Goal: Transaction & Acquisition: Obtain resource

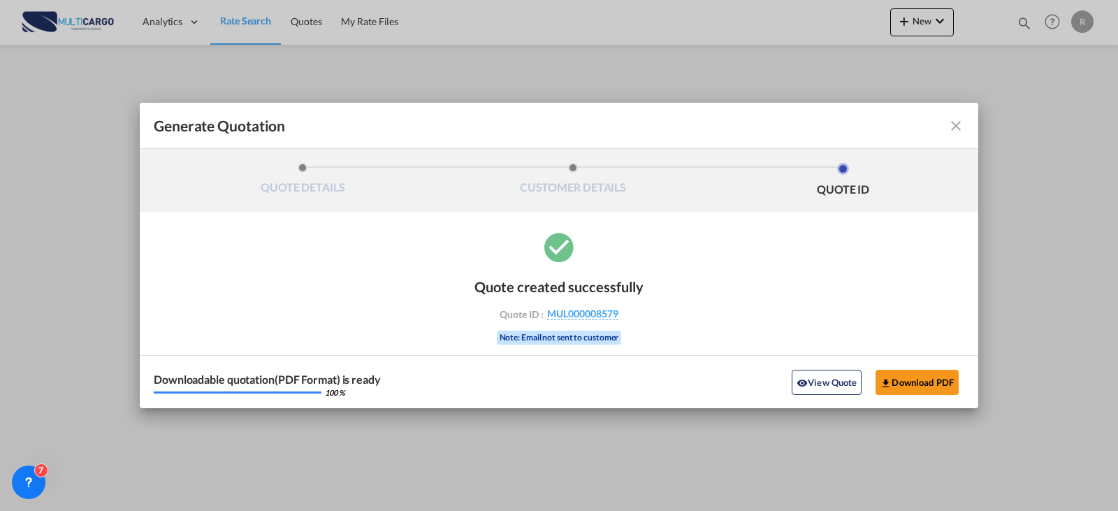
click at [957, 126] on md-icon "icon-close fg-AAA8AD cursor m-0" at bounding box center [956, 125] width 17 height 17
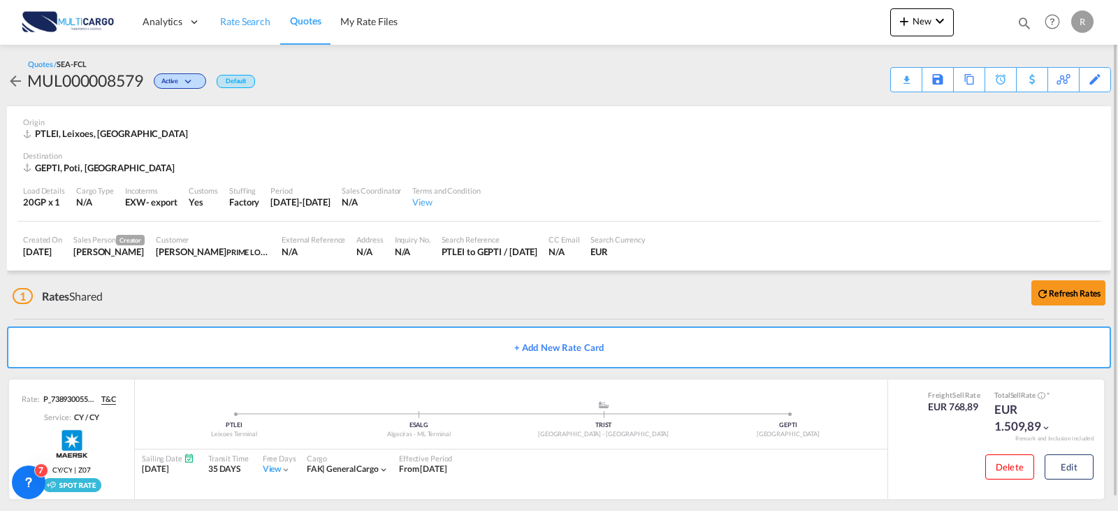
drag, startPoint x: 250, startPoint y: 20, endPoint x: 254, endPoint y: 38, distance: 18.7
click at [250, 20] on span "Rate Search" at bounding box center [245, 21] width 50 height 12
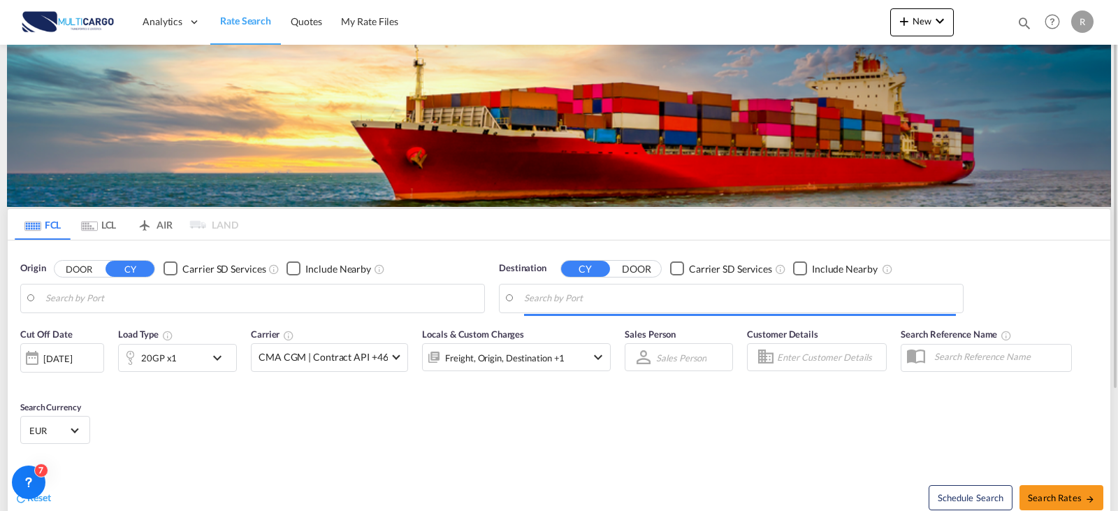
type input "Leixoes, PTLEI"
type input "Poti, GEPTI"
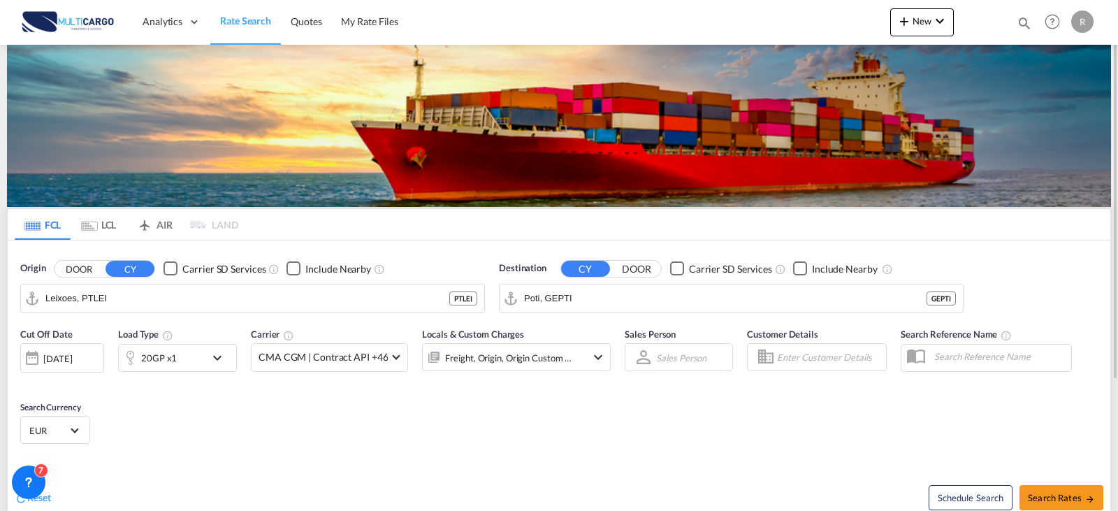
click at [164, 275] on div "Checkbox No Ink" at bounding box center [171, 268] width 14 height 14
click at [154, 293] on input "Leixoes, PTLEI" at bounding box center [261, 298] width 432 height 21
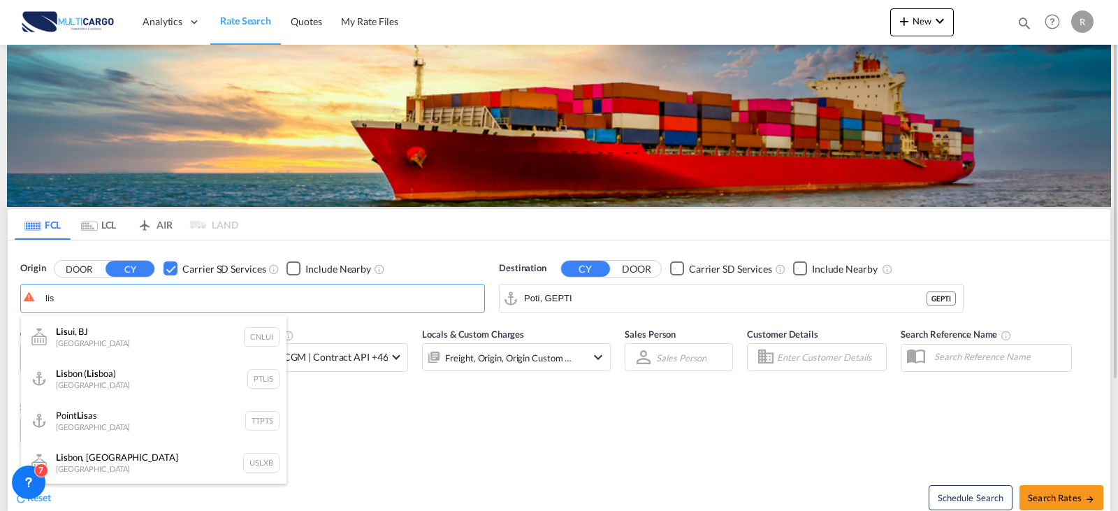
click at [137, 382] on div "Lis bon ( Lis boa) [GEOGRAPHIC_DATA] PTLIS" at bounding box center [154, 379] width 266 height 42
type input "[GEOGRAPHIC_DATA] ([GEOGRAPHIC_DATA]), PTLIS"
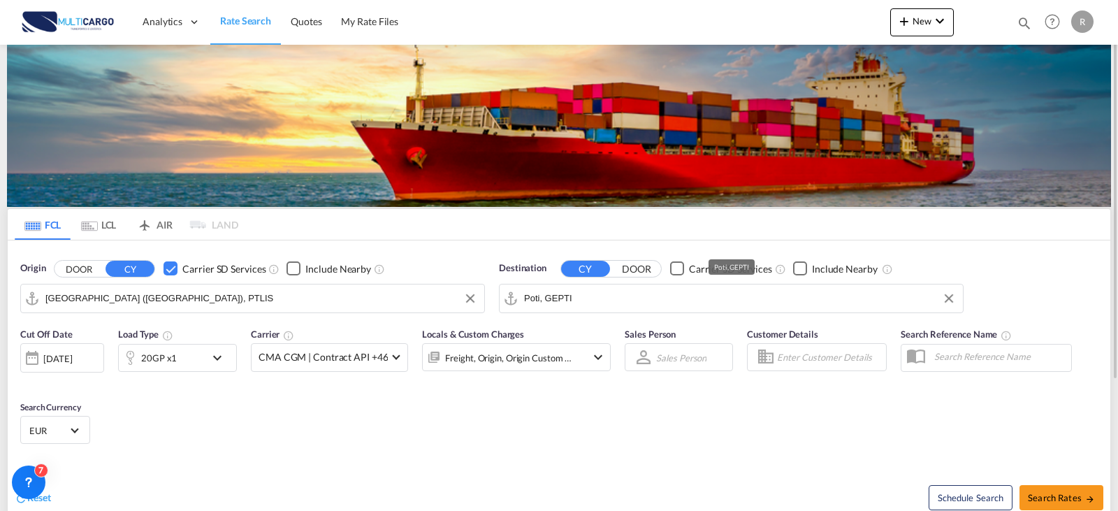
click at [571, 301] on input "Poti, GEPTI" at bounding box center [740, 298] width 432 height 21
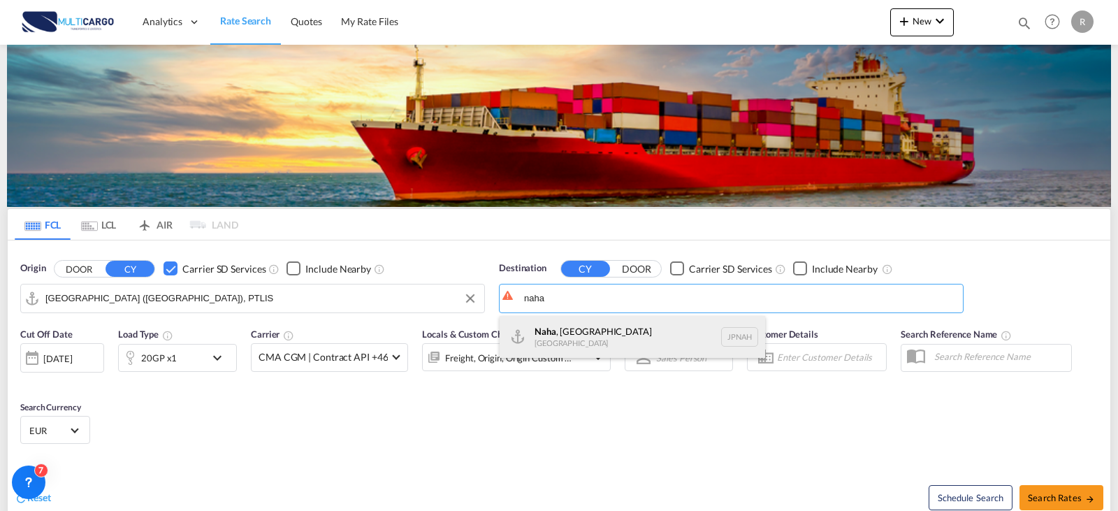
click at [577, 331] on div "[GEOGRAPHIC_DATA] , [GEOGRAPHIC_DATA] [GEOGRAPHIC_DATA] [GEOGRAPHIC_DATA]" at bounding box center [633, 337] width 266 height 42
type input "Naha, [GEOGRAPHIC_DATA], JPNAH"
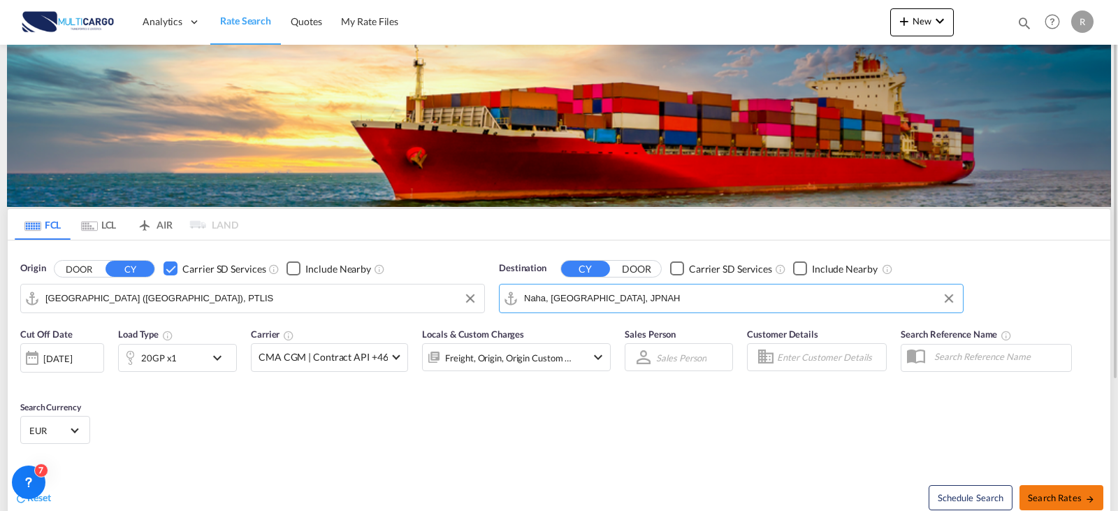
click at [1083, 503] on button "Search Rates" at bounding box center [1062, 497] width 84 height 25
type input "PTLIS to JPNAH / [DATE]"
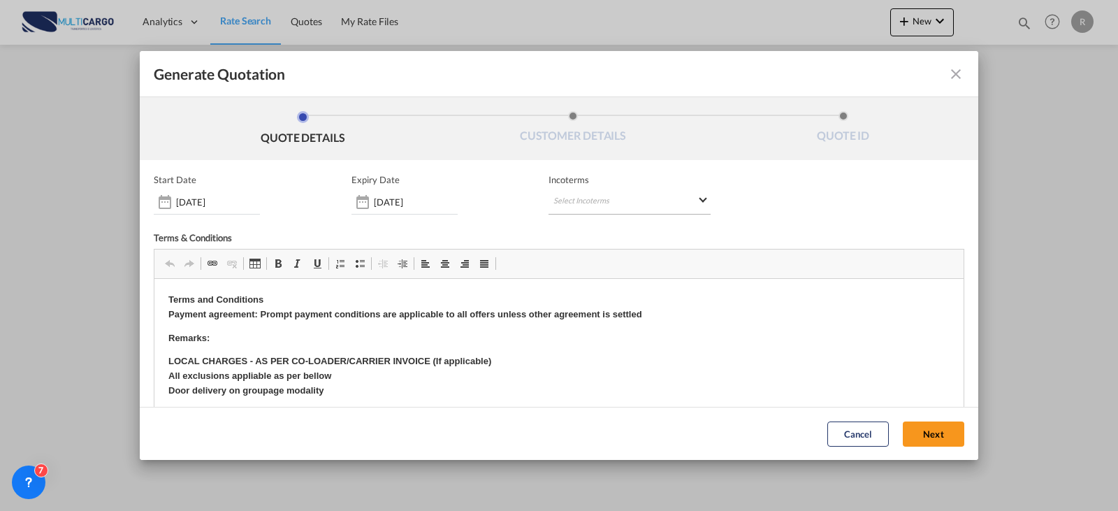
click at [556, 206] on md-select "Select Incoterms CIF - import Cost,Insurance and Freight FAS - export Free Alon…" at bounding box center [630, 201] width 162 height 25
type md-option "[object Object]"
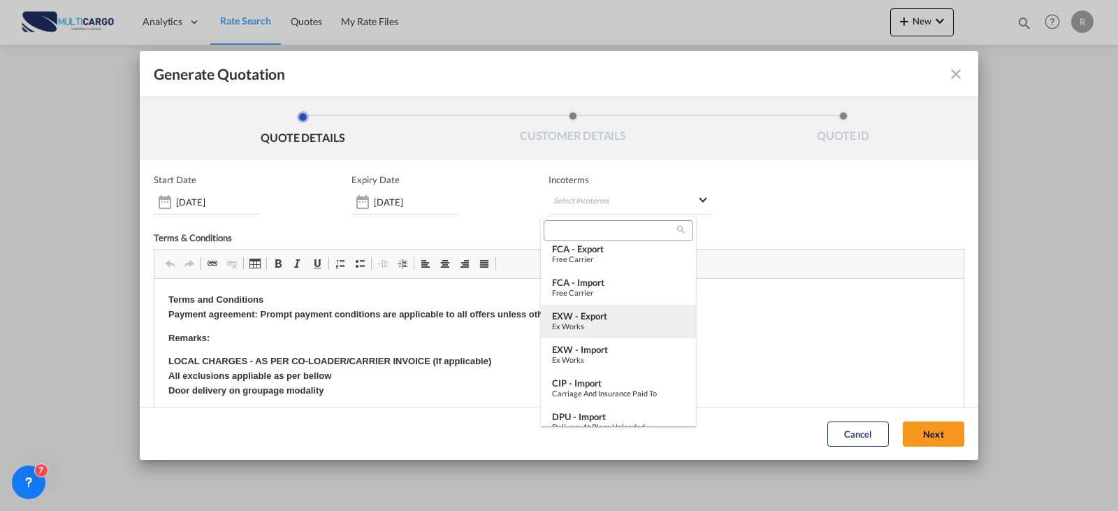
click at [614, 318] on div "EXW - export" at bounding box center [618, 315] width 133 height 11
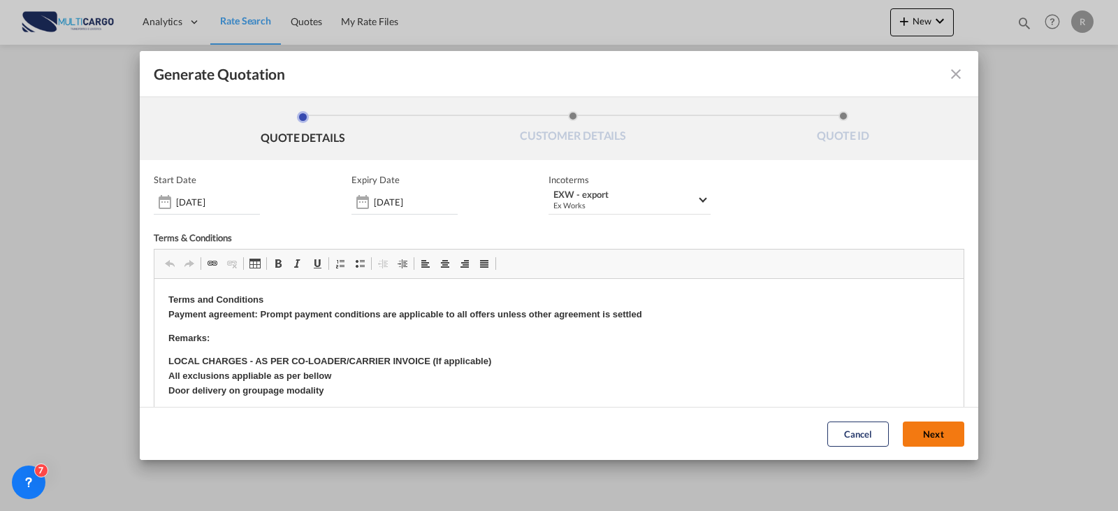
click at [932, 431] on button "Next" at bounding box center [934, 434] width 62 height 25
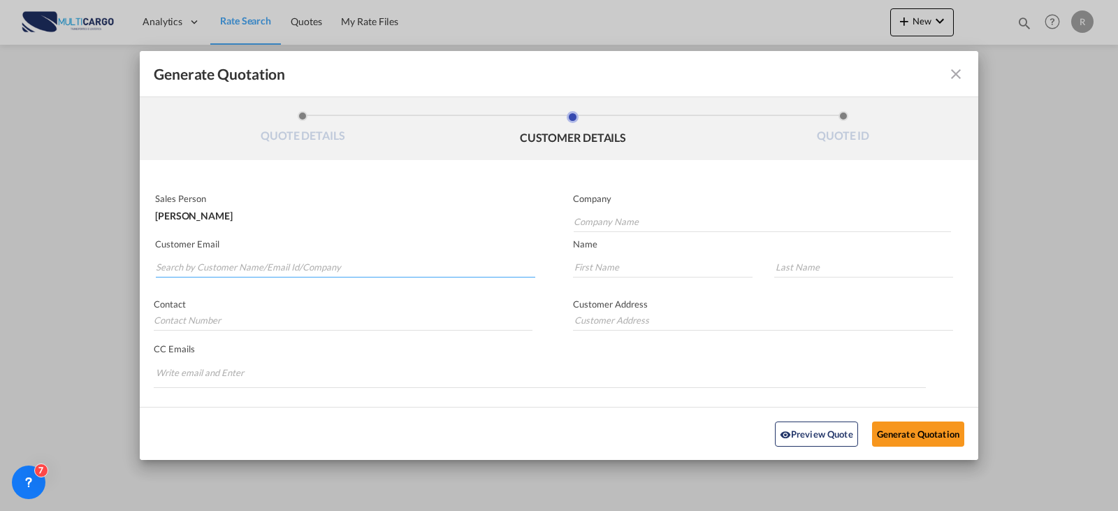
click at [267, 263] on input "Search by Customer Name/Email Id/Company" at bounding box center [346, 267] width 380 height 21
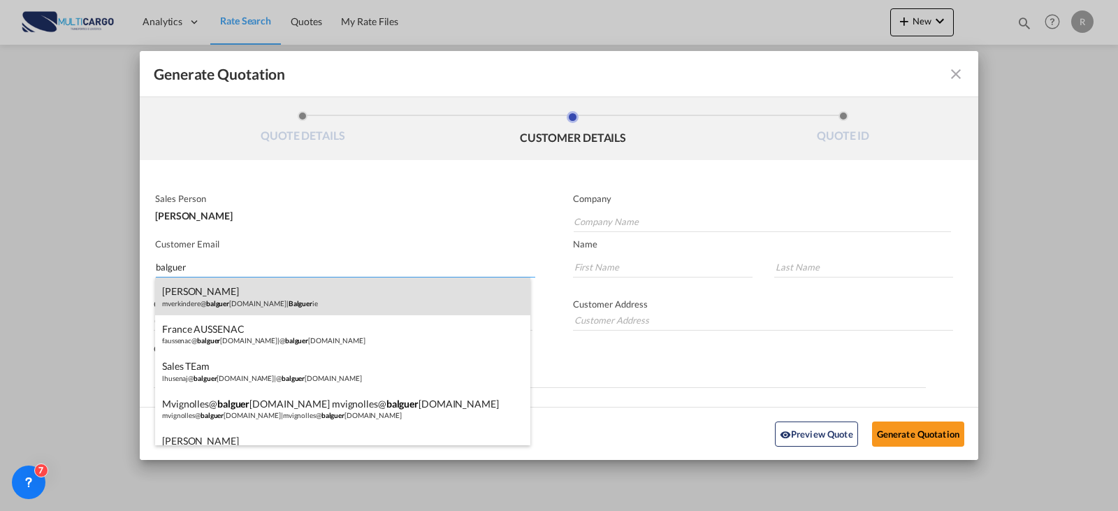
type input "balguer"
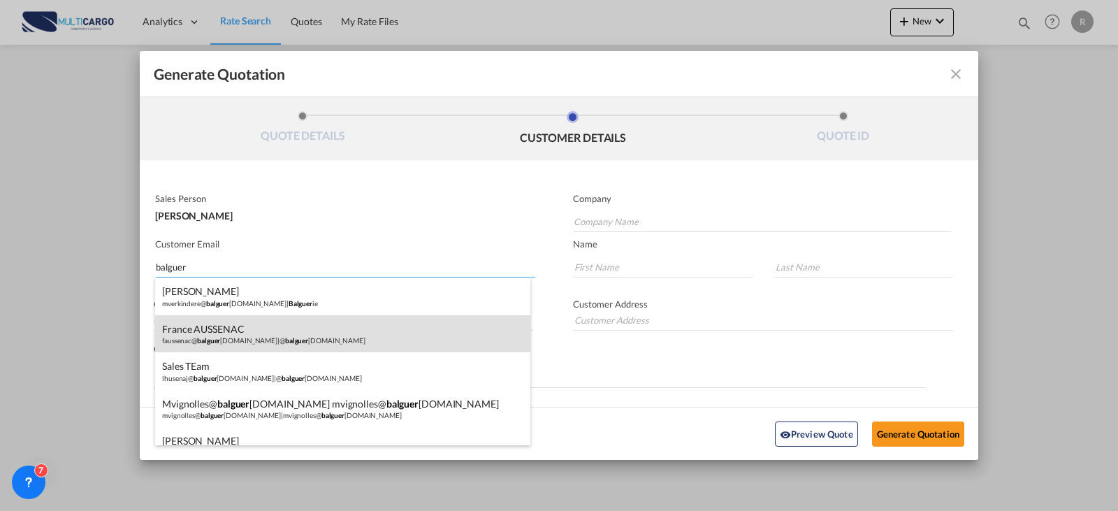
scroll to position [70, 0]
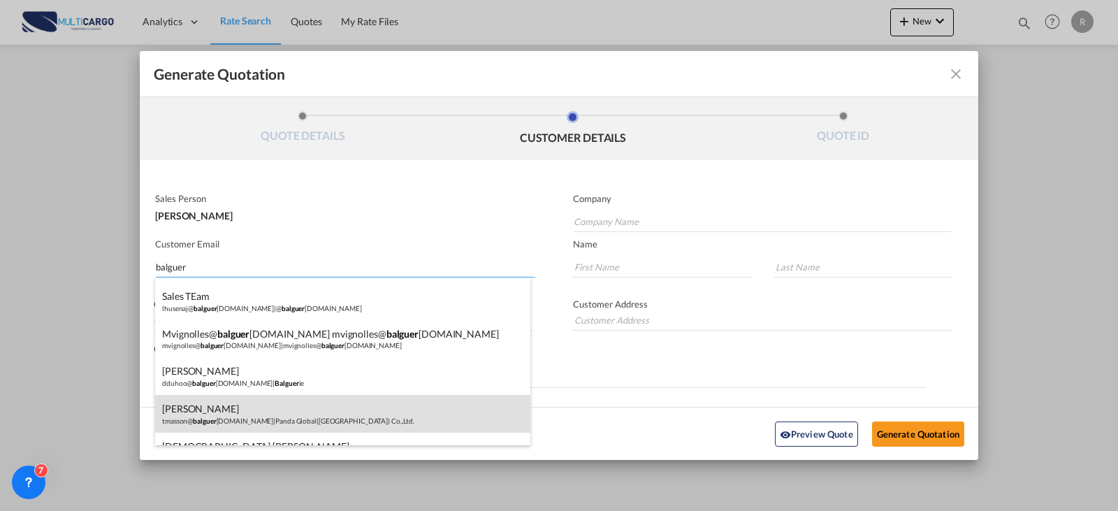
click at [322, 411] on div "[PERSON_NAME] tmasson@ balguer [DOMAIN_NAME] | Panda Global([GEOGRAPHIC_DATA]) …" at bounding box center [342, 414] width 375 height 38
type input "Panda Global([GEOGRAPHIC_DATA]) Co.,Ltd."
type input "[EMAIL_ADDRESS][DOMAIN_NAME]"
type input "Tiphaine"
type input "Masson"
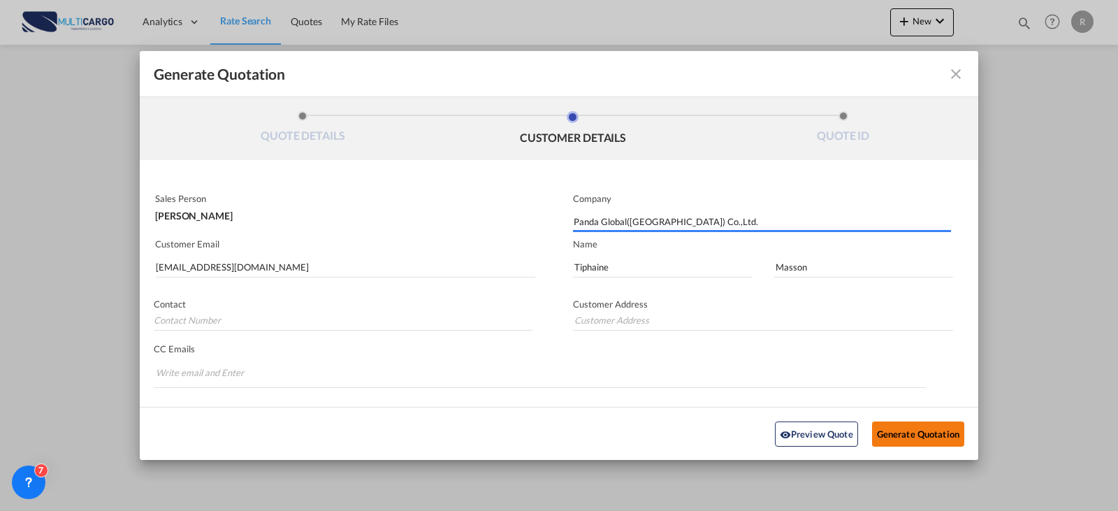
click at [905, 434] on button "Generate Quotation" at bounding box center [918, 433] width 92 height 25
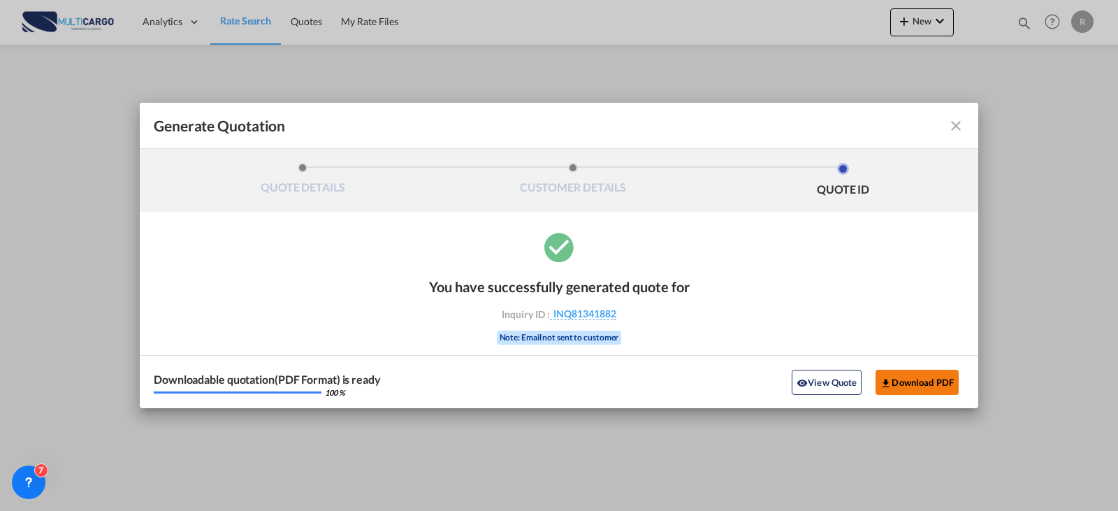
click at [939, 377] on button "Download PDF" at bounding box center [917, 382] width 83 height 25
click at [947, 130] on div "Generate QuotationQUOTE ..." at bounding box center [924, 125] width 81 height 17
click at [954, 127] on md-icon "icon-close fg-AAA8AD cursor m-0" at bounding box center [956, 125] width 17 height 17
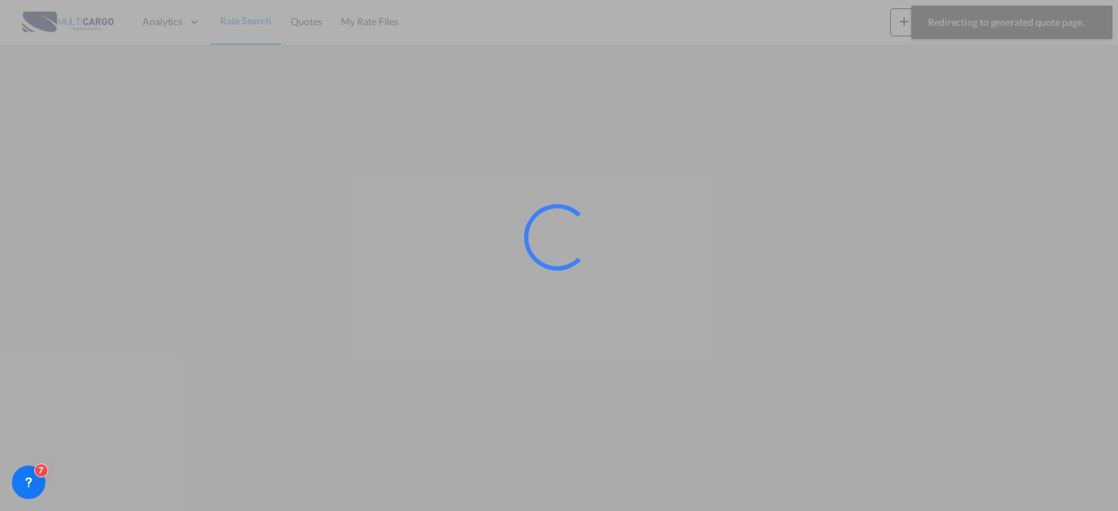
click at [920, 18] on div at bounding box center [559, 255] width 1118 height 511
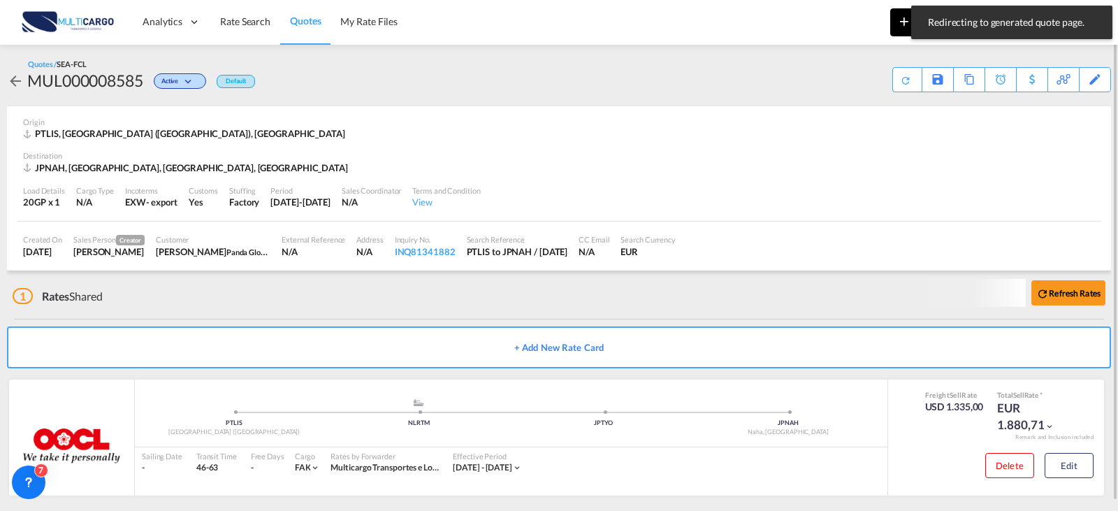
click at [905, 31] on button "New" at bounding box center [923, 22] width 64 height 28
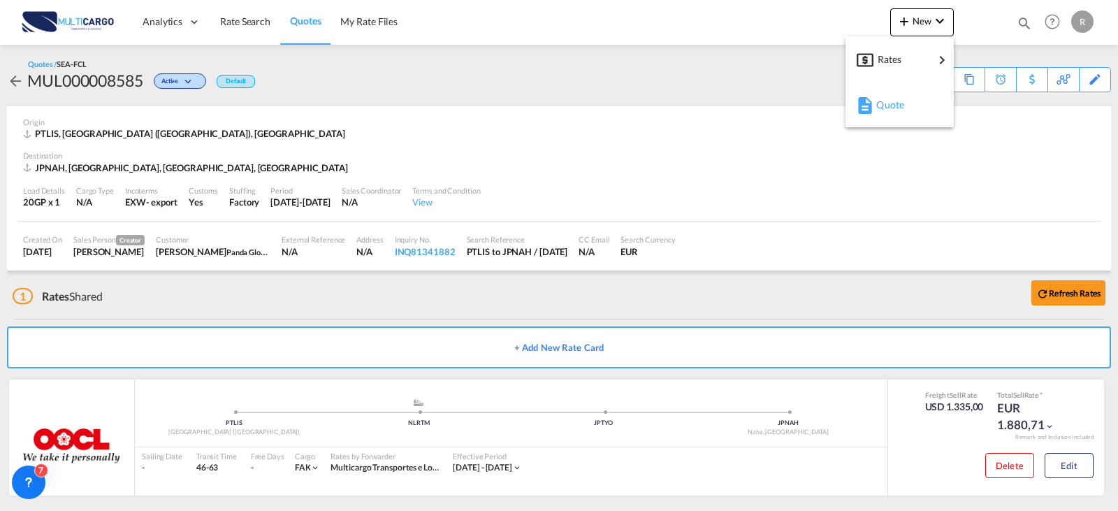
click at [883, 108] on span "Quote" at bounding box center [884, 105] width 15 height 28
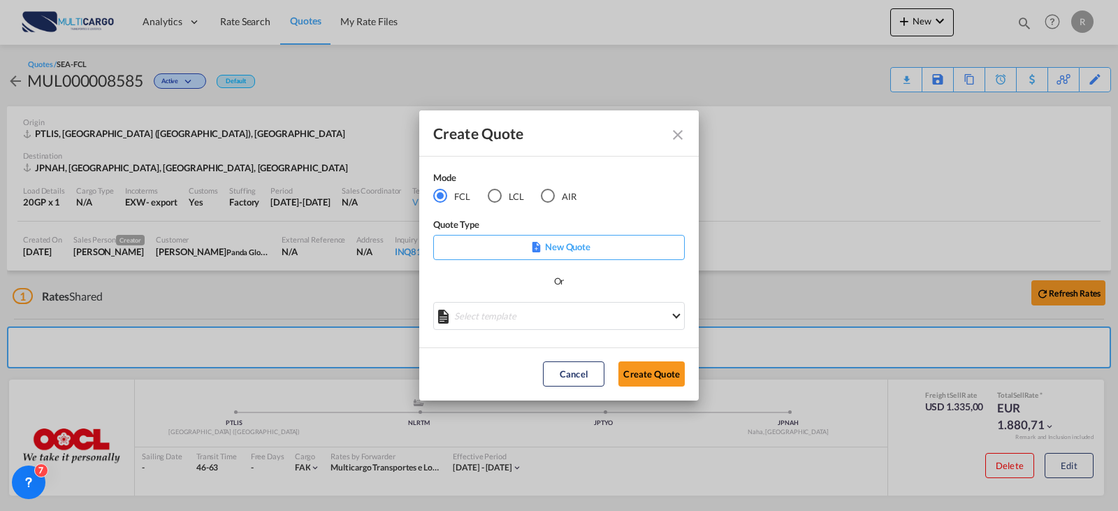
click at [524, 195] on md-radio-button "LCL" at bounding box center [506, 195] width 36 height 15
click at [561, 311] on md-select "Select template EXP LCL Globelink 09/2025 [PERSON_NAME] | [DATE] EXP [GEOGRAPHI…" at bounding box center [559, 316] width 252 height 28
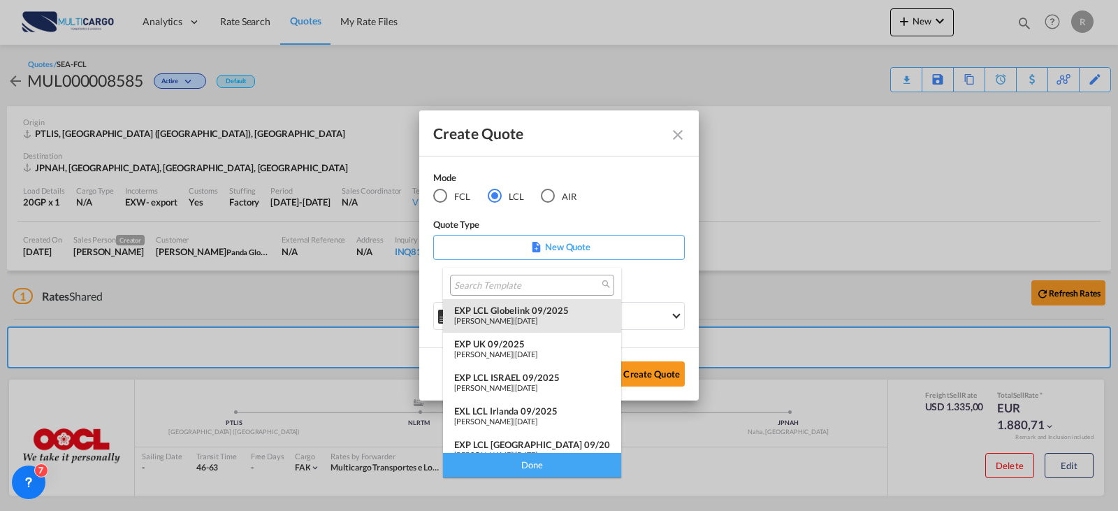
click at [537, 316] on span "[DATE]" at bounding box center [526, 320] width 22 height 9
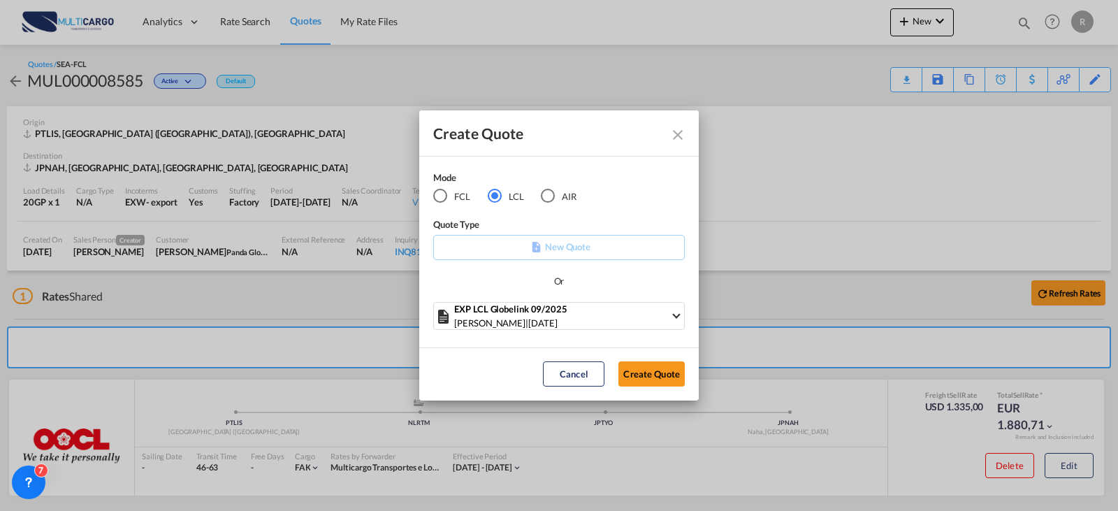
click at [658, 378] on button "Create Quote" at bounding box center [652, 373] width 66 height 25
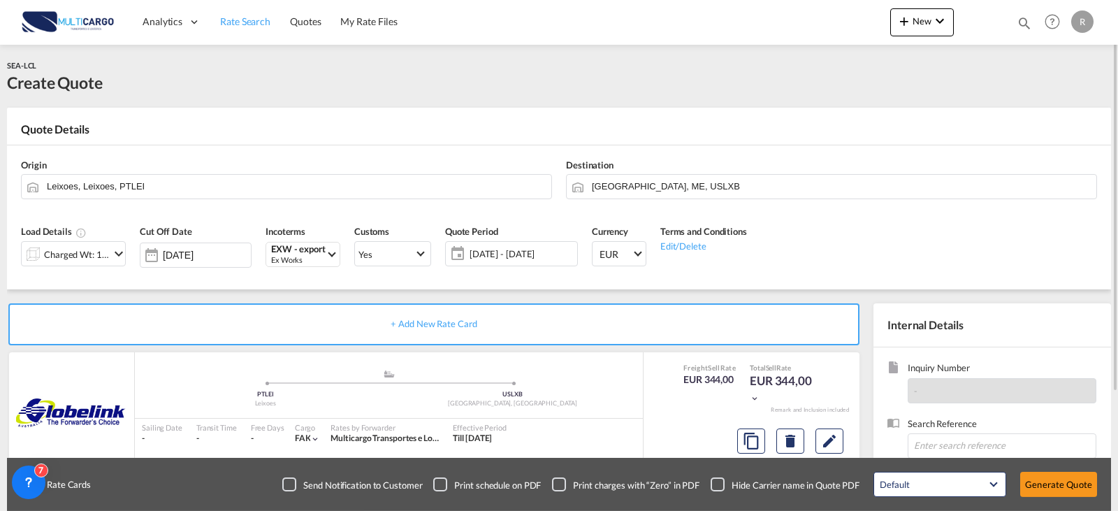
click at [239, 18] on span "Rate Search" at bounding box center [245, 21] width 50 height 12
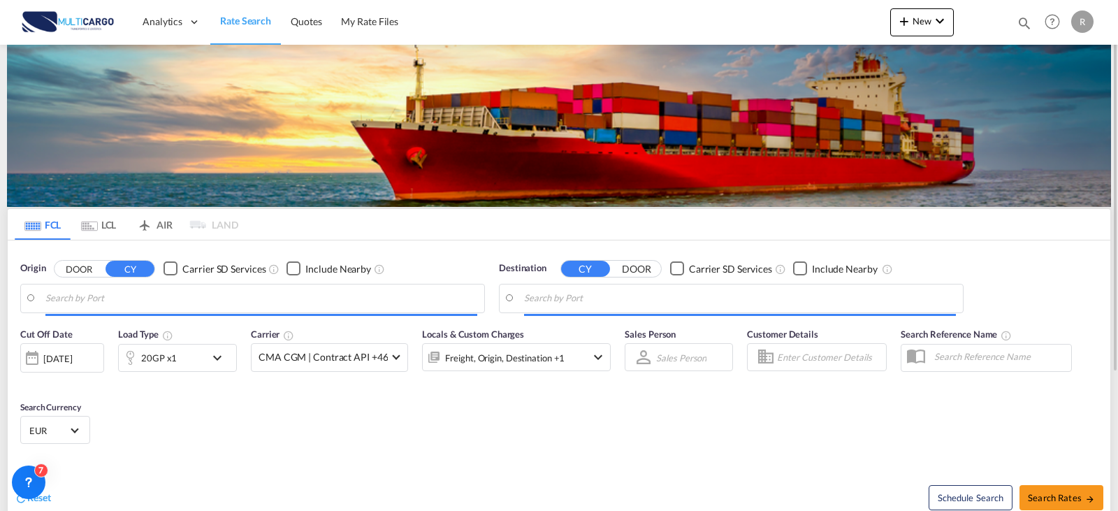
click at [279, 20] on link "Rate Search" at bounding box center [245, 21] width 71 height 45
click at [299, 24] on span "Quotes" at bounding box center [306, 21] width 31 height 12
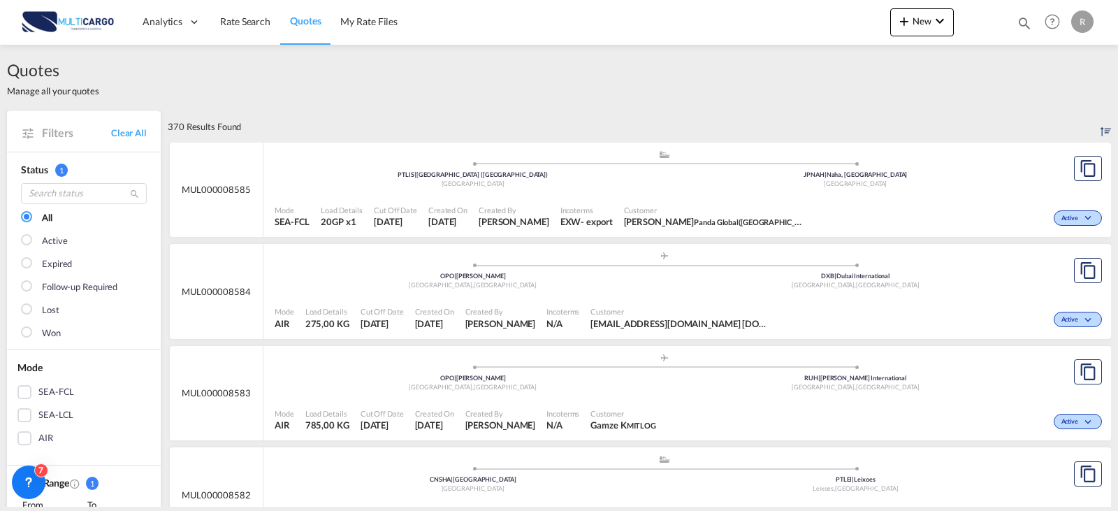
click at [1028, 31] on div at bounding box center [1024, 25] width 15 height 21
click at [800, 30] on select "Quotes" at bounding box center [802, 22] width 66 height 25
select select "Quotes"
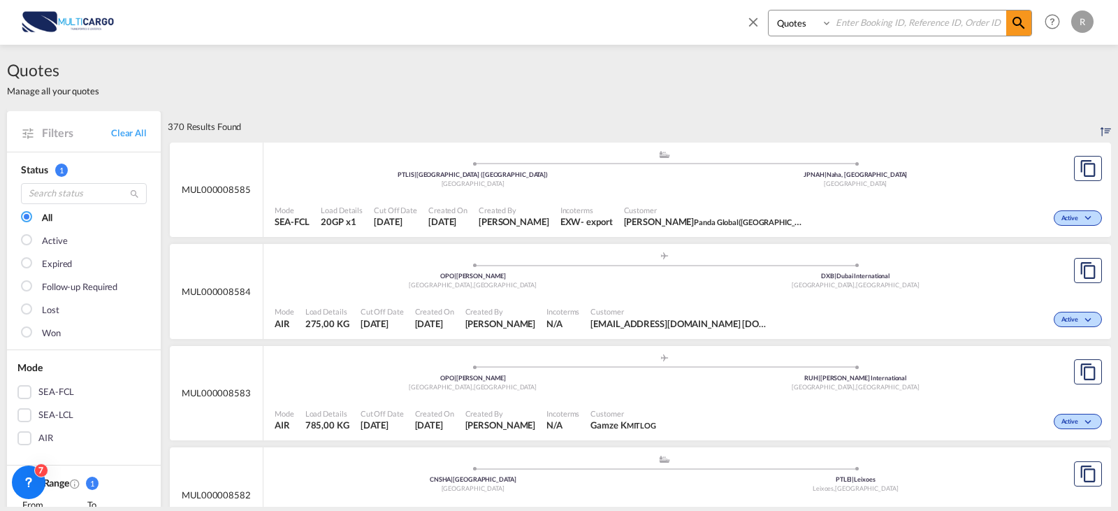
click at [769, 10] on select "Quotes" at bounding box center [802, 22] width 66 height 25
click at [867, 31] on input at bounding box center [920, 22] width 174 height 24
type input "8498"
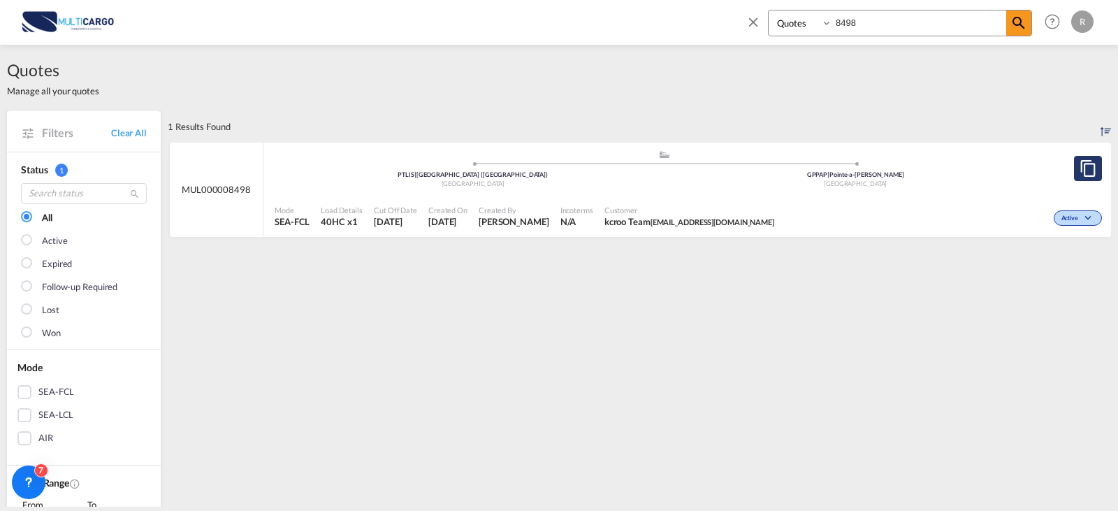
click at [1083, 168] on md-icon "assets/icons/custom/copyQuote.svg" at bounding box center [1088, 168] width 17 height 17
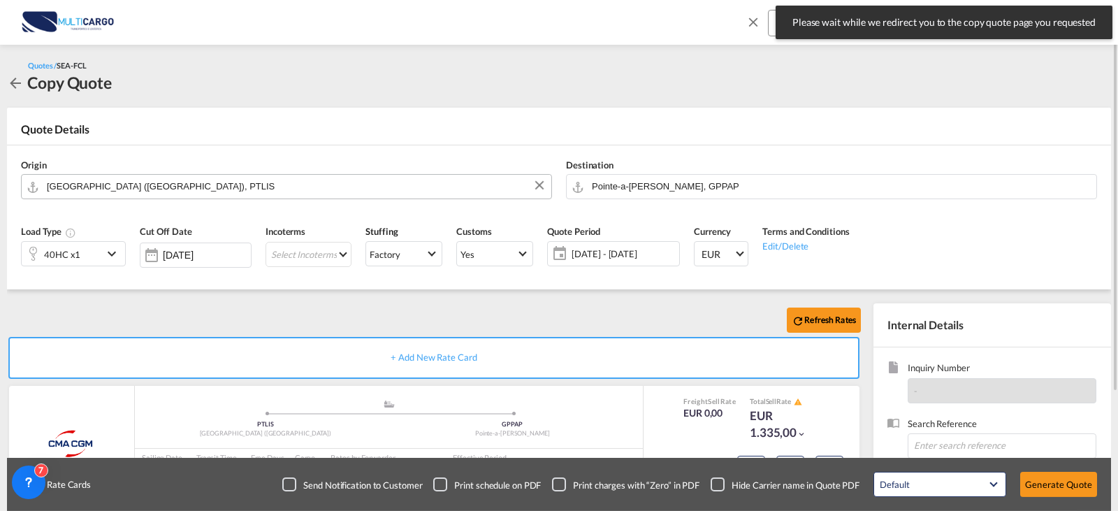
click at [263, 188] on input "[GEOGRAPHIC_DATA] ([GEOGRAPHIC_DATA]), PTLIS" at bounding box center [296, 186] width 498 height 24
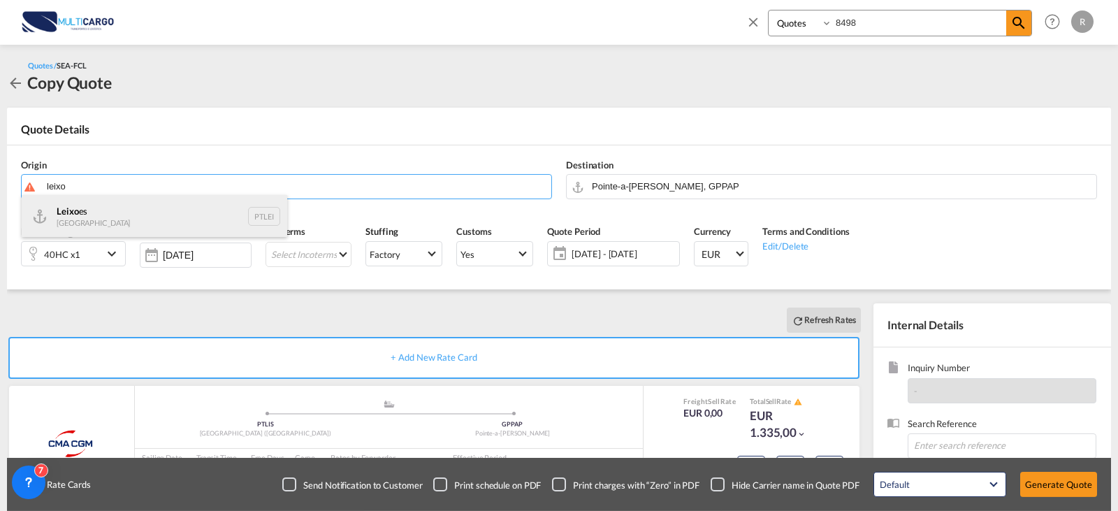
click at [141, 208] on div "Leixo es Portugal PTLEI" at bounding box center [155, 216] width 266 height 42
type input "Leixoes, PTLEI"
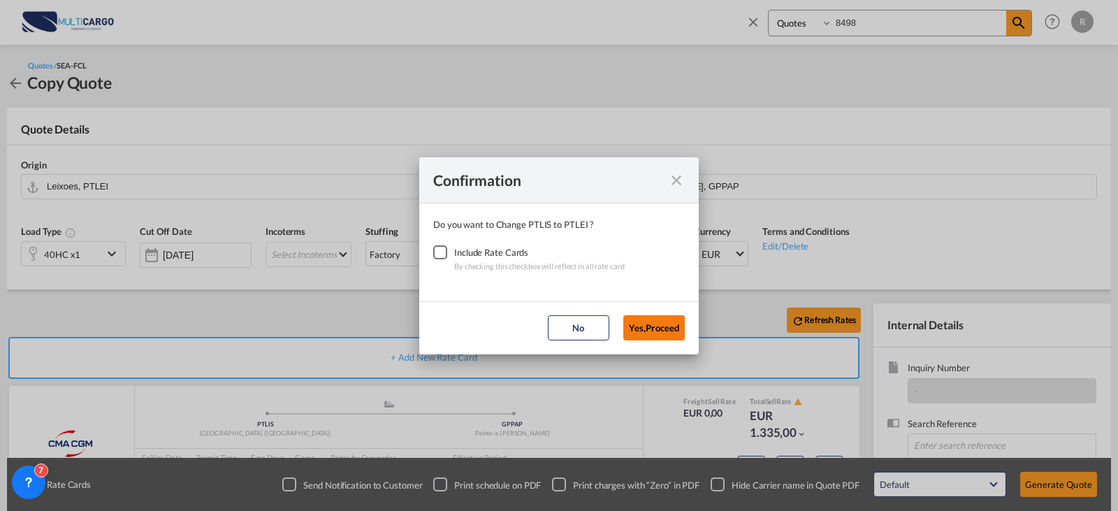
click at [659, 322] on button "Yes,Proceed" at bounding box center [655, 327] width 62 height 25
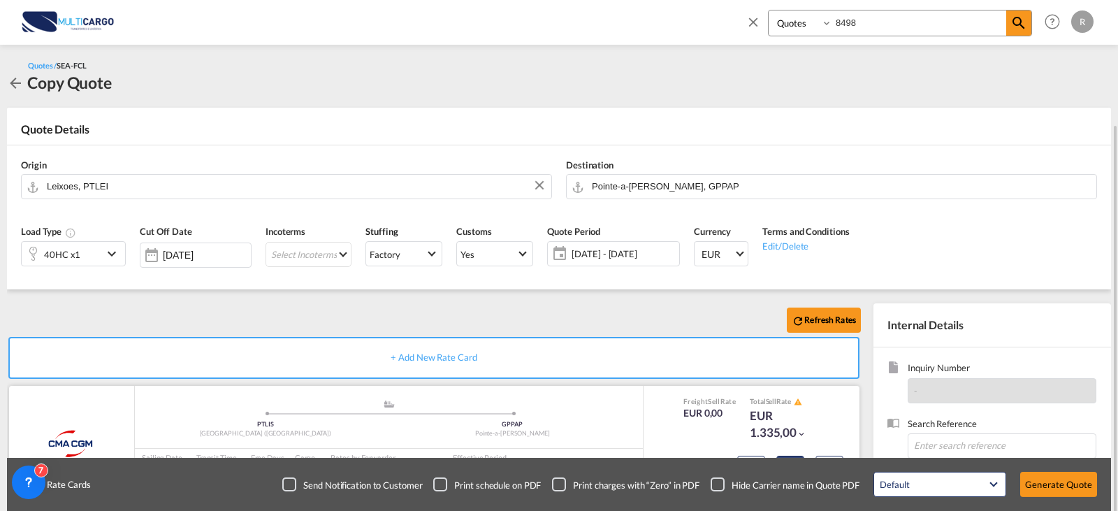
scroll to position [140, 0]
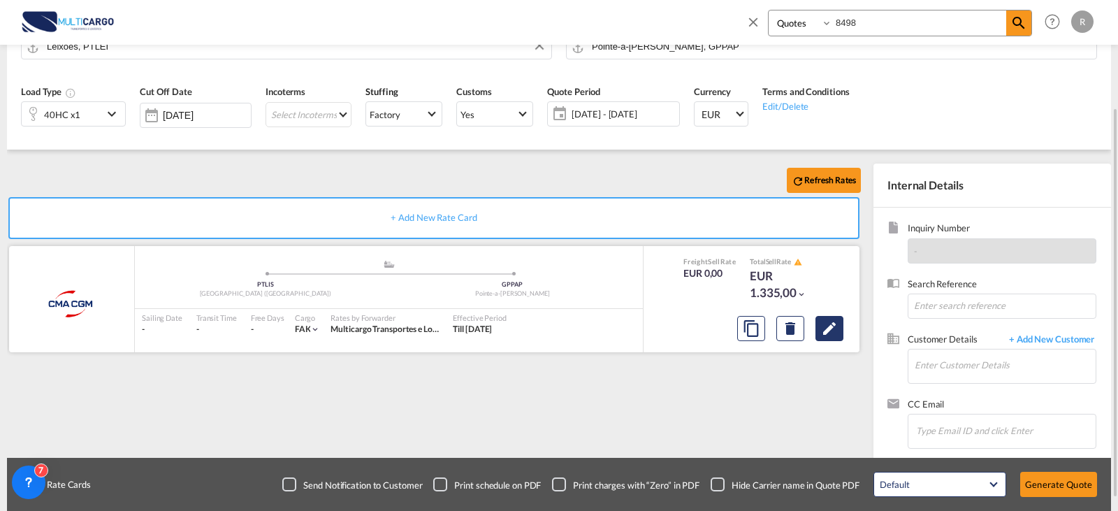
click at [837, 328] on md-icon "Edit" at bounding box center [829, 328] width 17 height 17
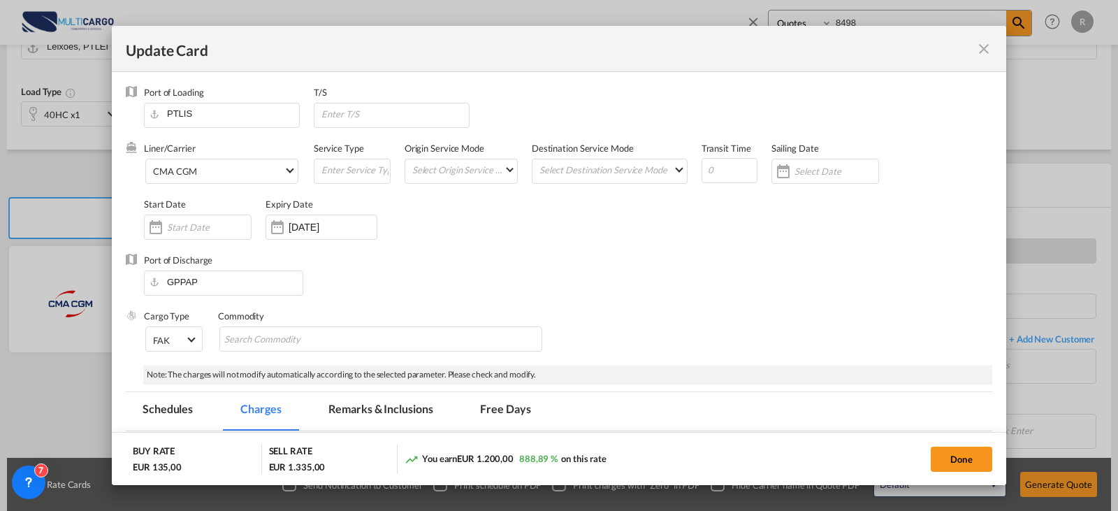
select select "per B/L"
select select "per container"
select select "per clearance"
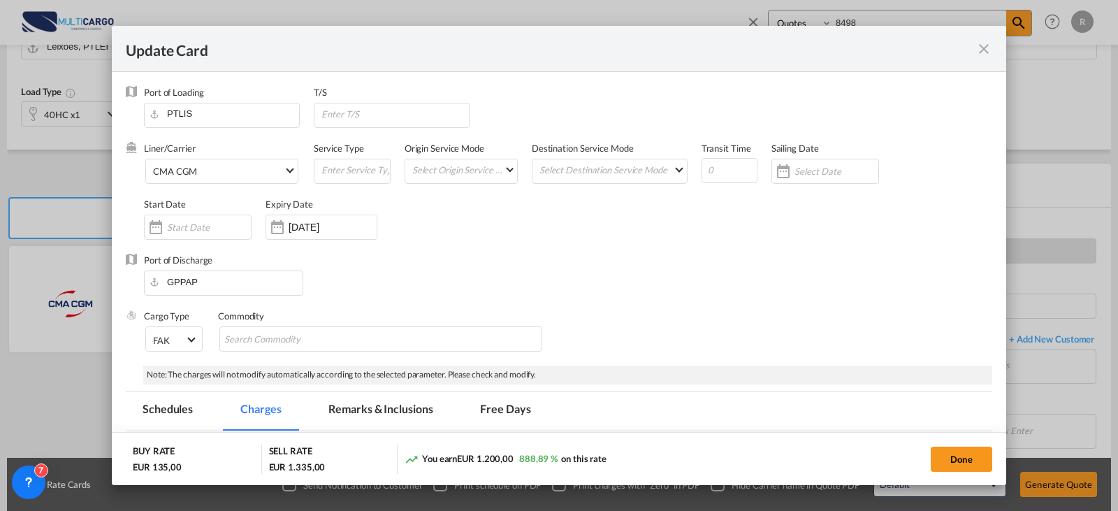
select select "per container"
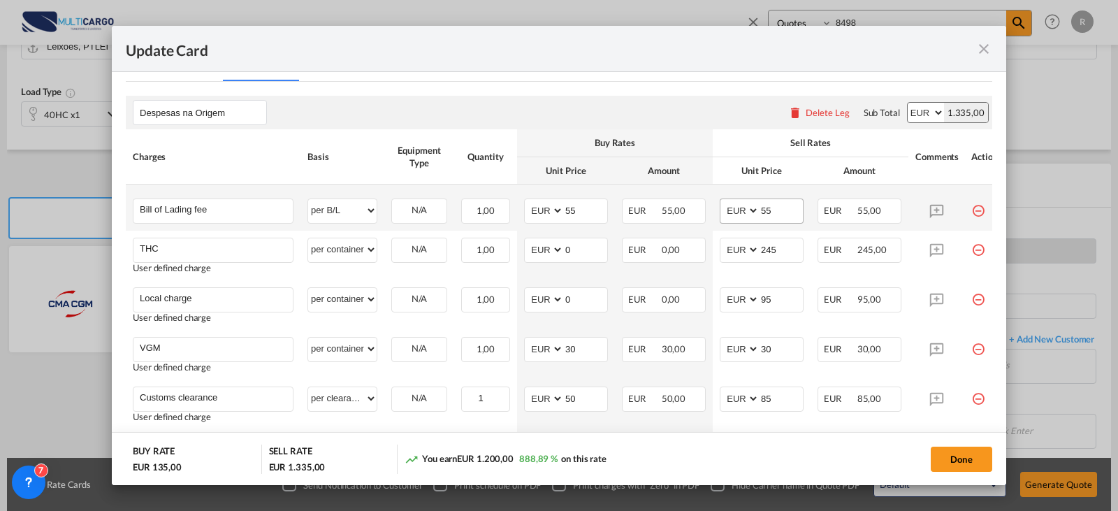
scroll to position [419, 0]
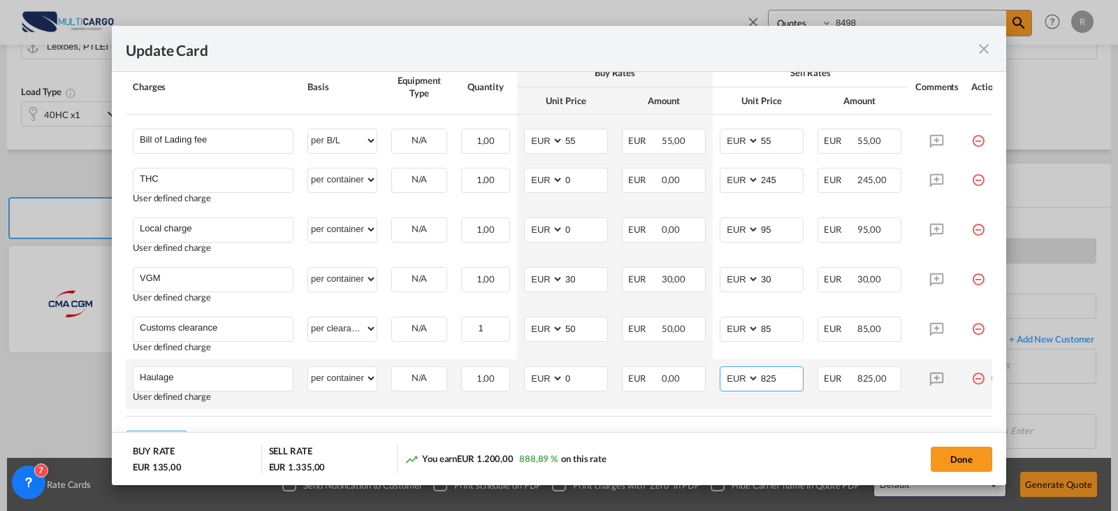
drag, startPoint x: 786, startPoint y: 385, endPoint x: 758, endPoint y: 375, distance: 29.6
click at [749, 364] on td "AED AFN ALL AMD ANG AOA ARS AUD AWG AZN BAM BBD BDT BGN BHD BIF BMD BND [PERSON…" at bounding box center [762, 384] width 98 height 50
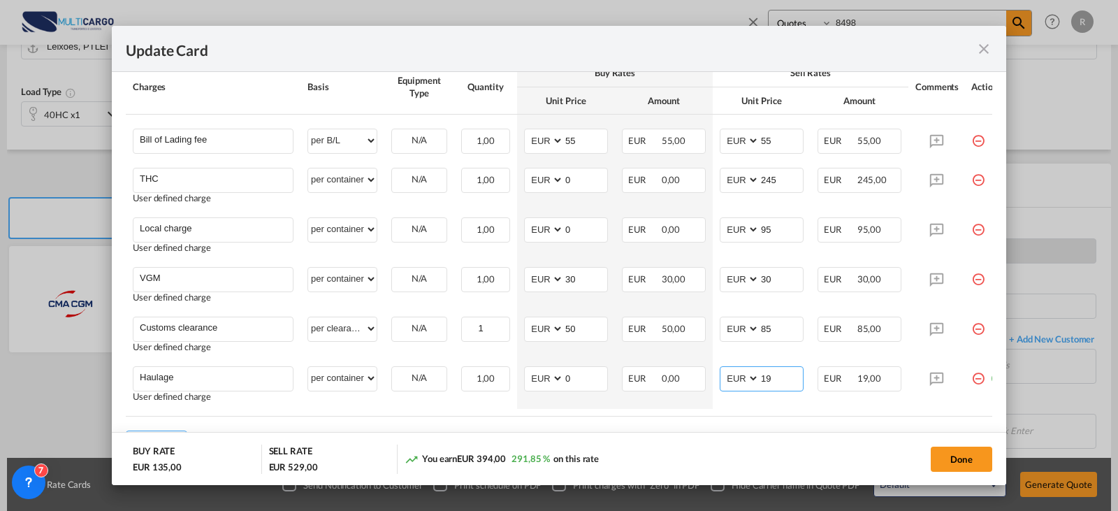
type input "1"
type input "795"
click at [968, 460] on button "Done" at bounding box center [962, 459] width 62 height 25
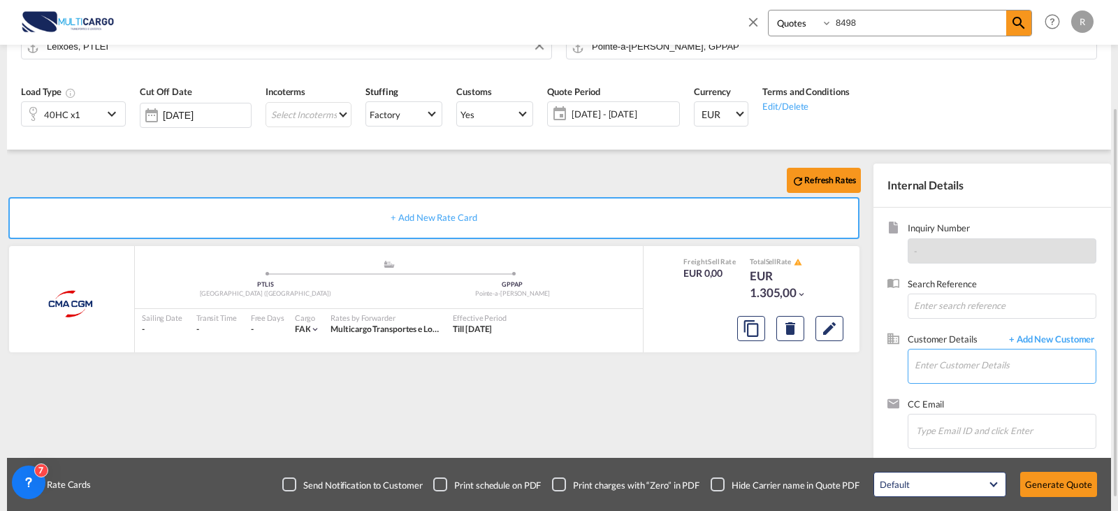
click at [952, 379] on input "Enter Customer Details" at bounding box center [1005, 365] width 181 height 31
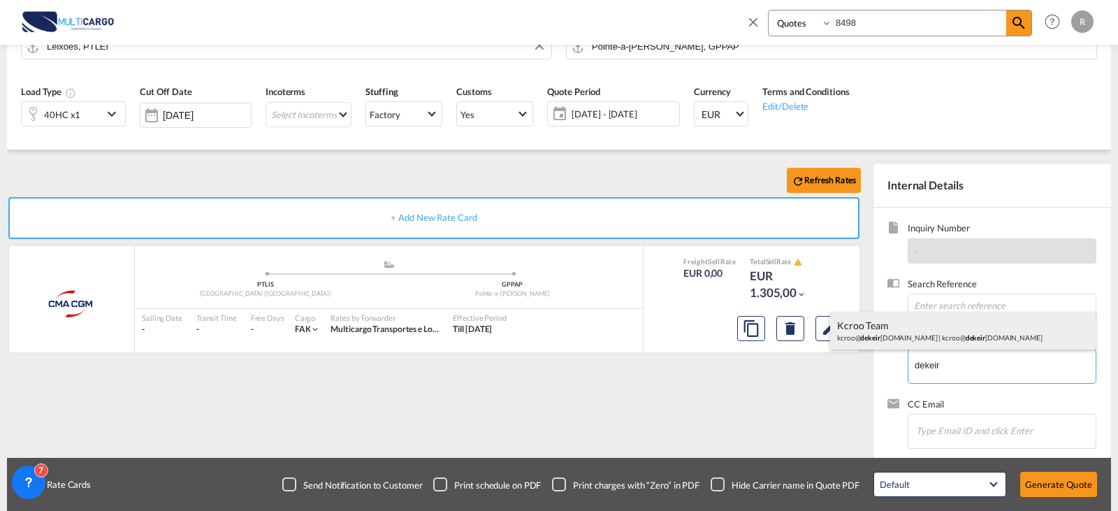
click at [935, 339] on div "kcroo Team kcroo@ dekeir [DOMAIN_NAME] | kcroo@ dekeir [DOMAIN_NAME]" at bounding box center [963, 331] width 266 height 38
type input "[EMAIL_ADDRESS][DOMAIN_NAME], kcroo Team, [EMAIL_ADDRESS][DOMAIN_NAME]"
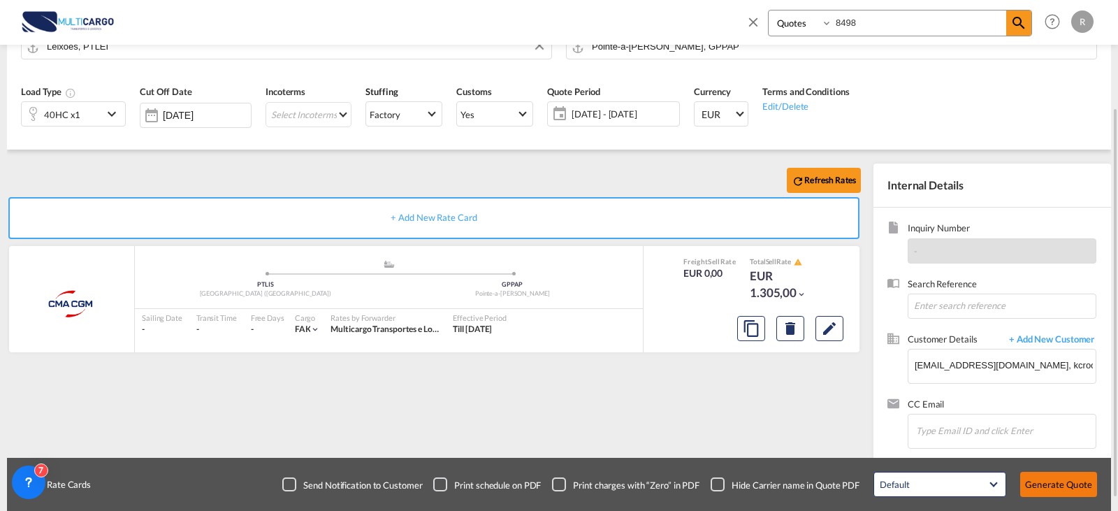
click at [1042, 482] on button "Generate Quote" at bounding box center [1059, 484] width 77 height 25
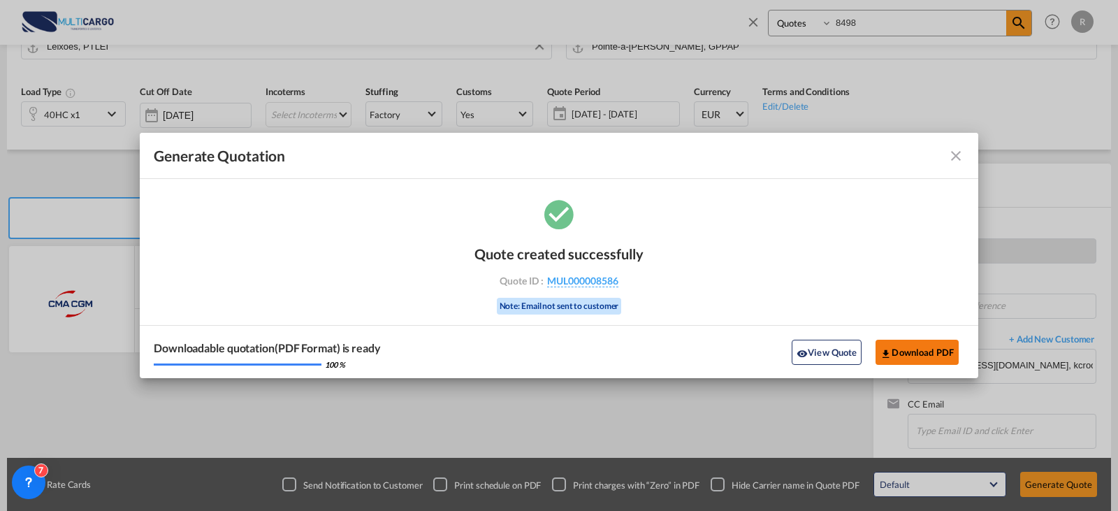
click at [928, 352] on button "Download PDF" at bounding box center [917, 352] width 83 height 25
click at [960, 150] on md-icon "icon-close fg-AAA8AD cursor m-0" at bounding box center [956, 155] width 17 height 17
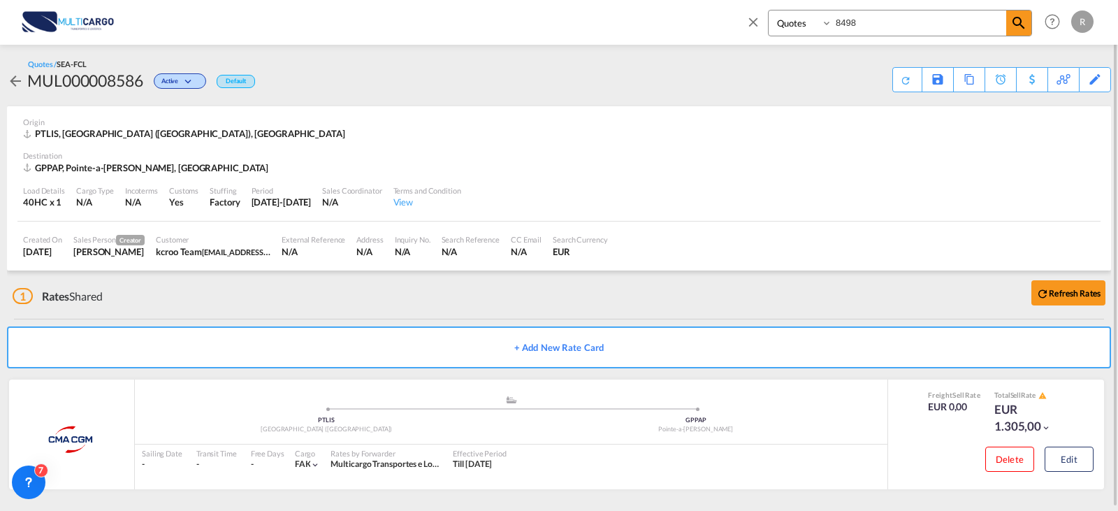
click at [751, 15] on md-icon "icon-close" at bounding box center [753, 21] width 15 height 15
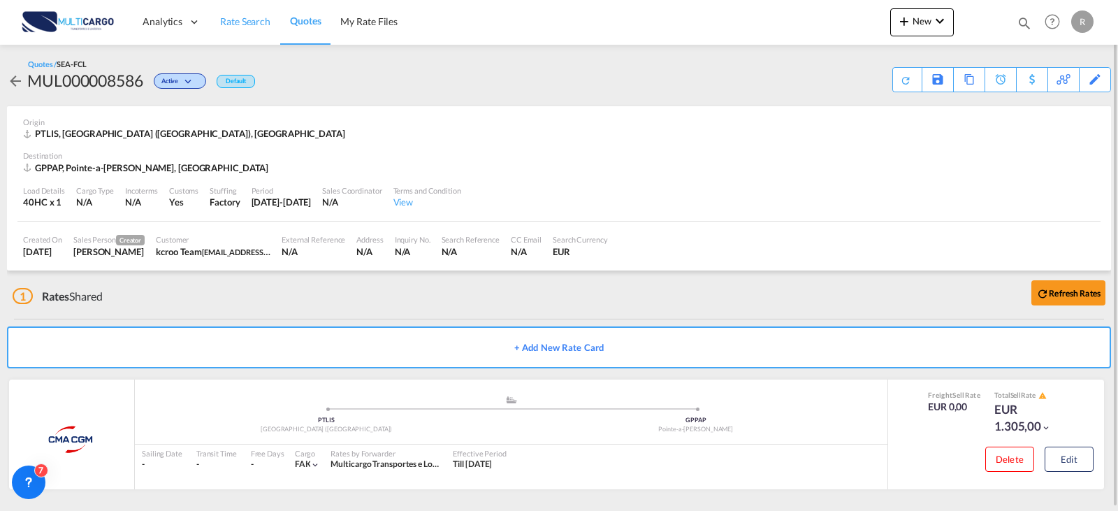
click at [247, 30] on link "Rate Search" at bounding box center [245, 21] width 70 height 45
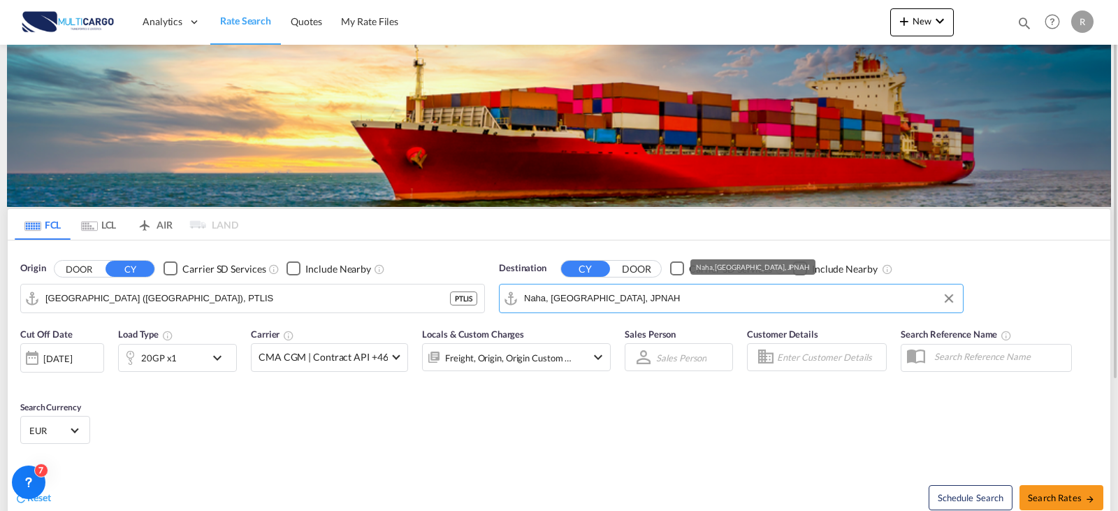
click at [619, 304] on input "Naha, [GEOGRAPHIC_DATA], JPNAH" at bounding box center [740, 298] width 432 height 21
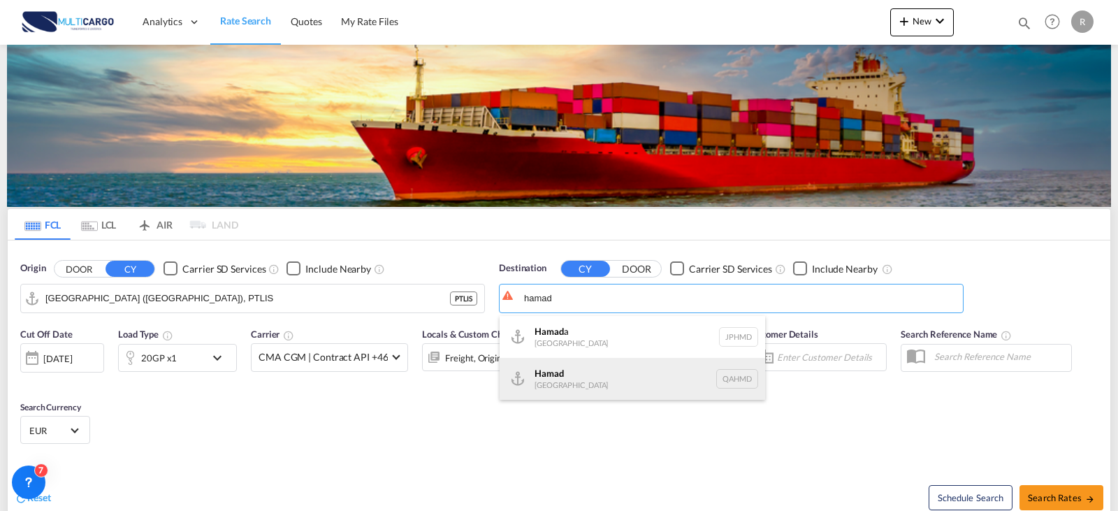
click at [556, 368] on div "Hamad [GEOGRAPHIC_DATA] QAHMD" at bounding box center [633, 379] width 266 height 42
type input "Hamad, QAHMD"
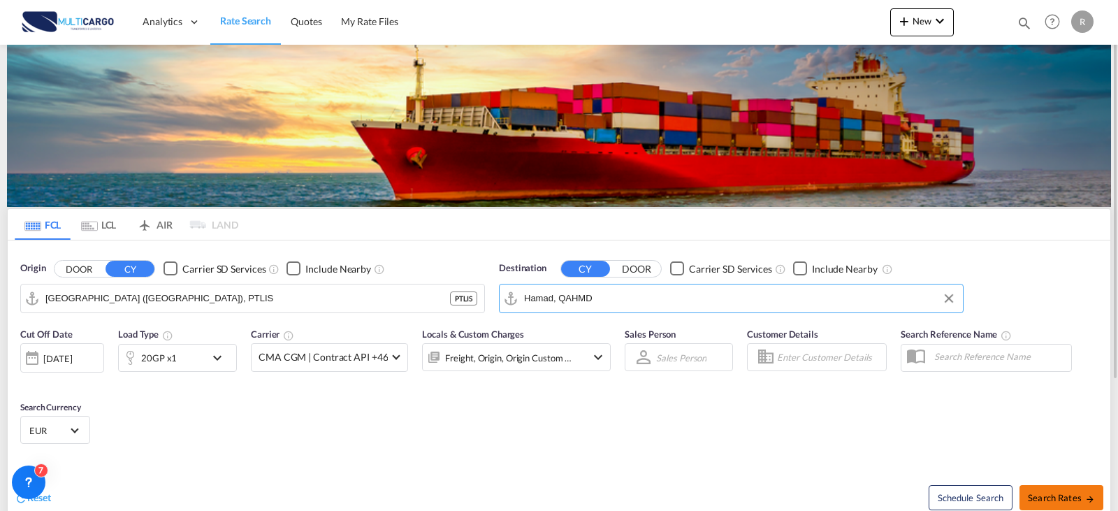
click at [1070, 507] on button "Search Rates" at bounding box center [1062, 497] width 84 height 25
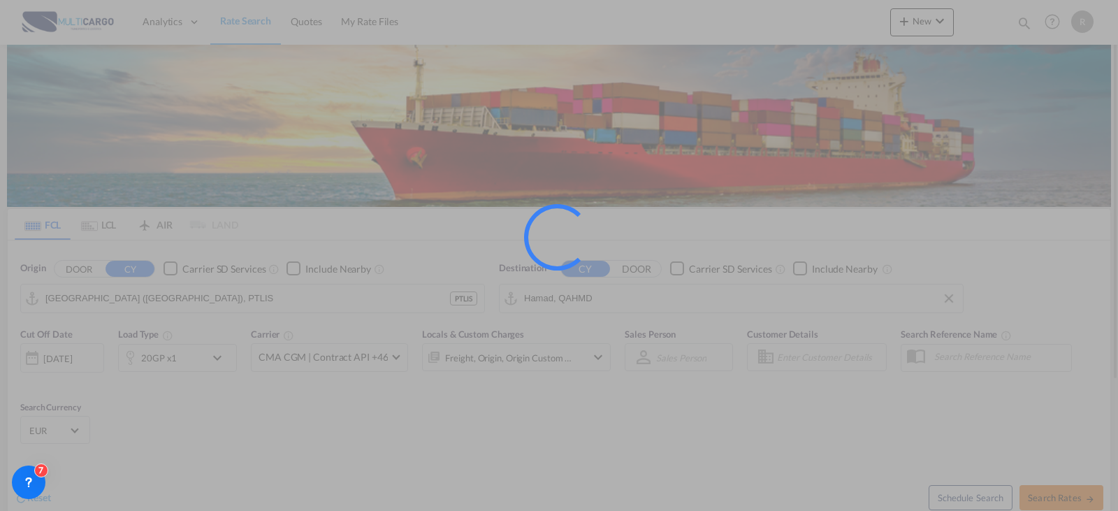
type input "PTLIS to QAHMD / [DATE]"
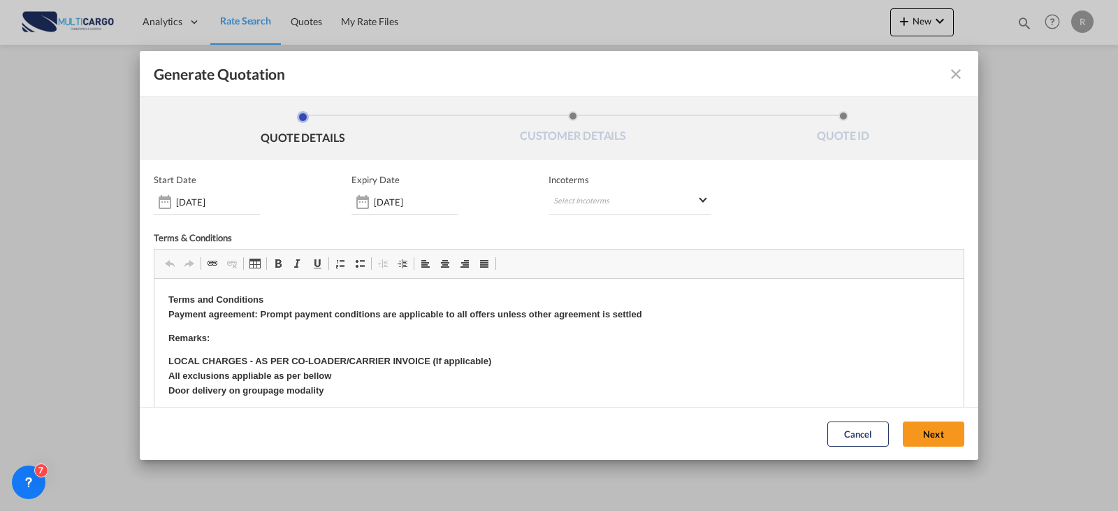
click at [540, 200] on div "Start Date [DATE] Expiry Date [DATE] Incoterms Select Incoterms CIF - import Co…" at bounding box center [559, 194] width 811 height 41
click at [549, 207] on md-select "Select Incoterms CIF - import Cost,Insurance and Freight FAS - export Free Alon…" at bounding box center [630, 201] width 162 height 25
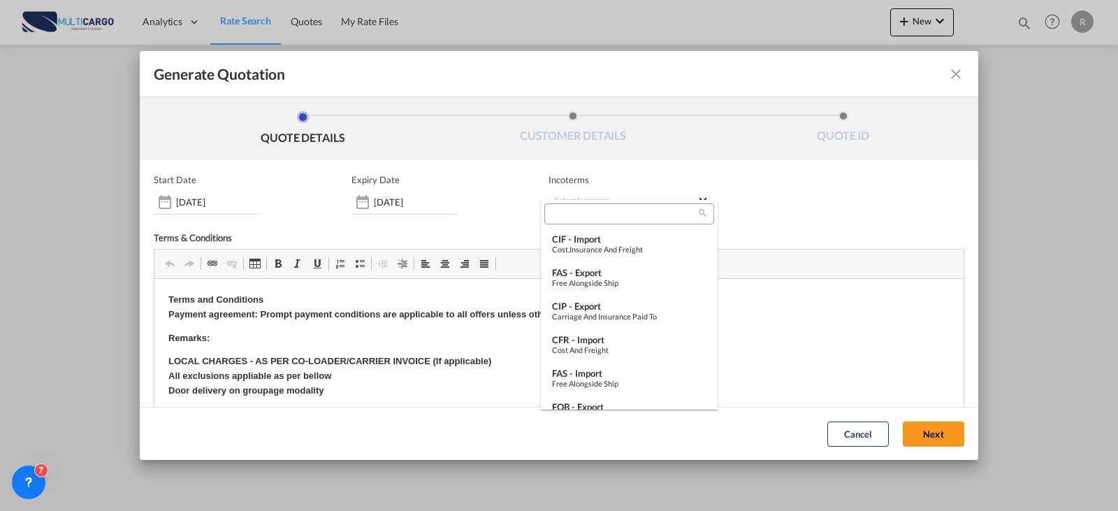
type md-option "[object Object]"
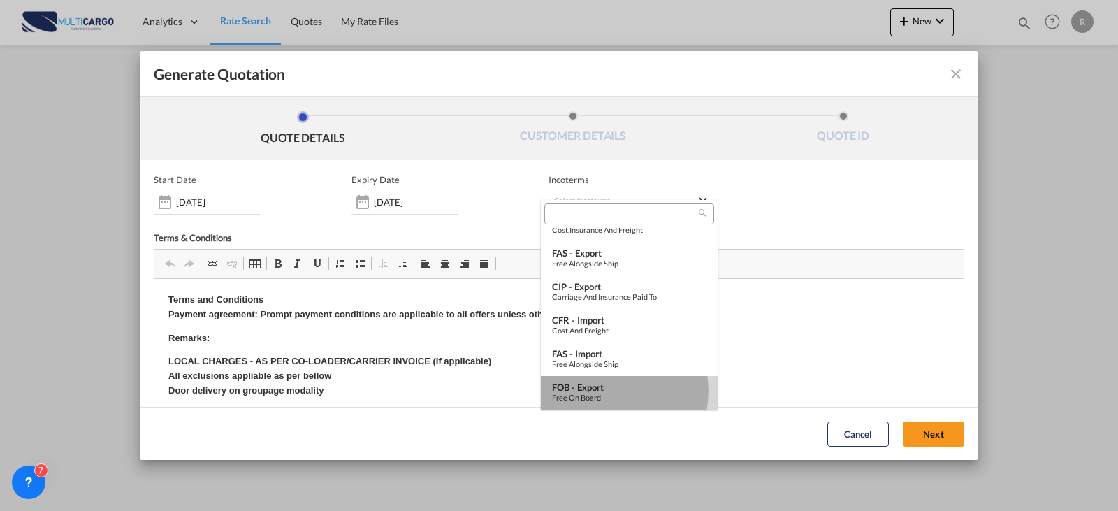
drag, startPoint x: 602, startPoint y: 391, endPoint x: 445, endPoint y: 110, distance: 322.3
click at [602, 391] on div "FOB - export" at bounding box center [629, 387] width 154 height 11
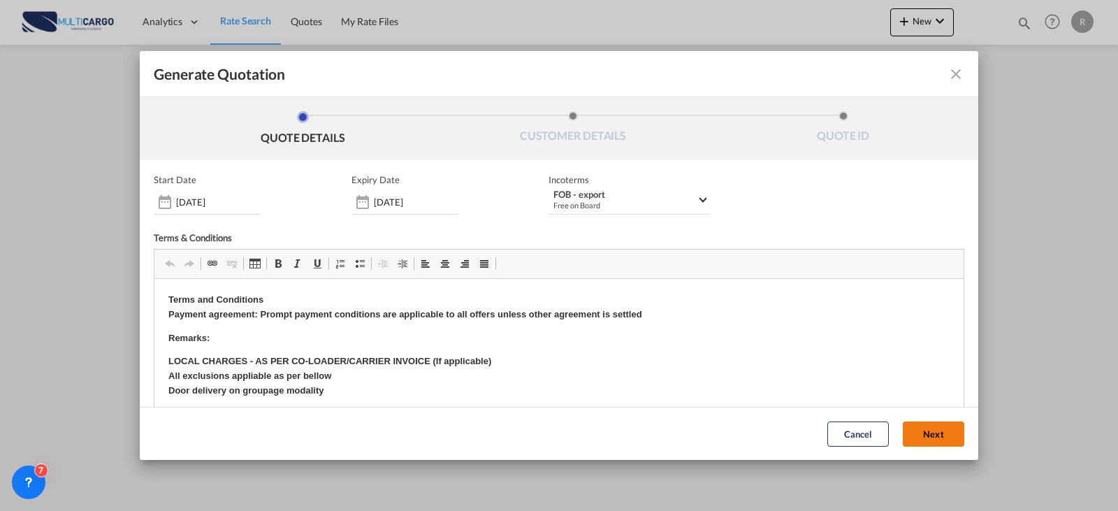
click at [903, 432] on button "Next" at bounding box center [934, 434] width 62 height 25
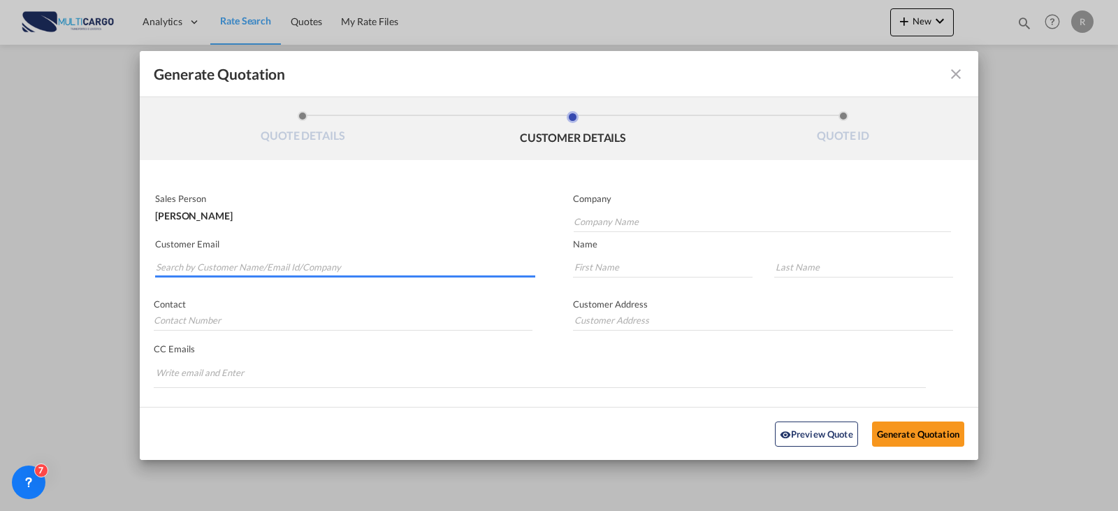
click at [197, 268] on input "Search by Customer Name/Email Id/Company" at bounding box center [346, 267] width 380 height 21
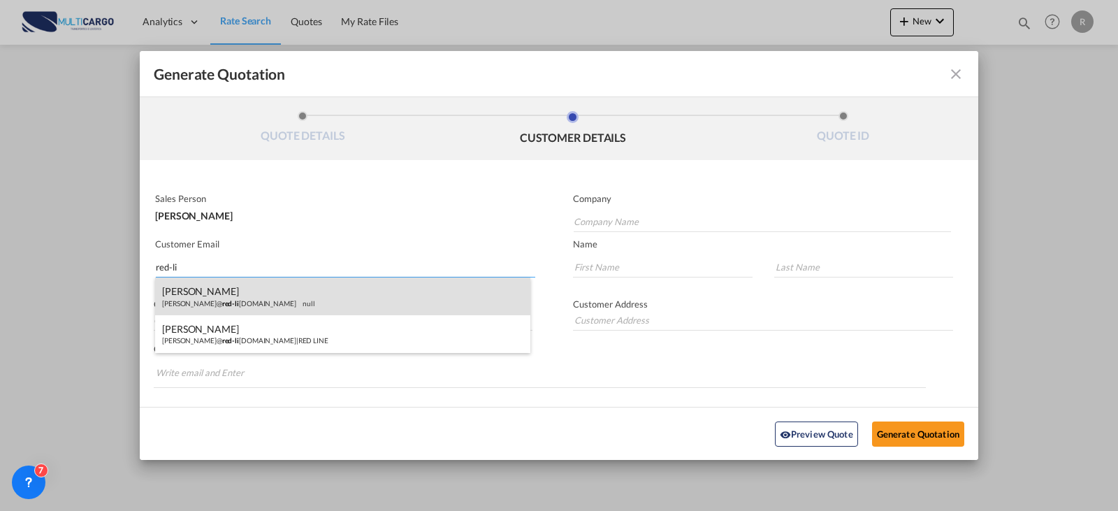
type input "red-li"
click at [287, 290] on div "[PERSON_NAME] [PERSON_NAME]@ red-li [DOMAIN_NAME] null" at bounding box center [342, 297] width 375 height 38
type input "[PERSON_NAME][EMAIL_ADDRESS][DOMAIN_NAME]"
type input "[PERSON_NAME]"
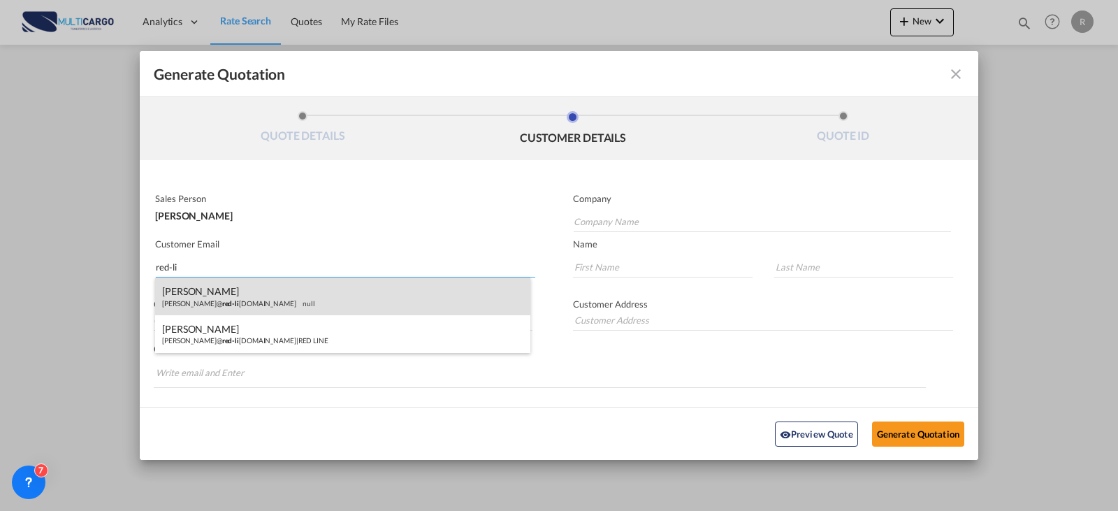
type input "Vural"
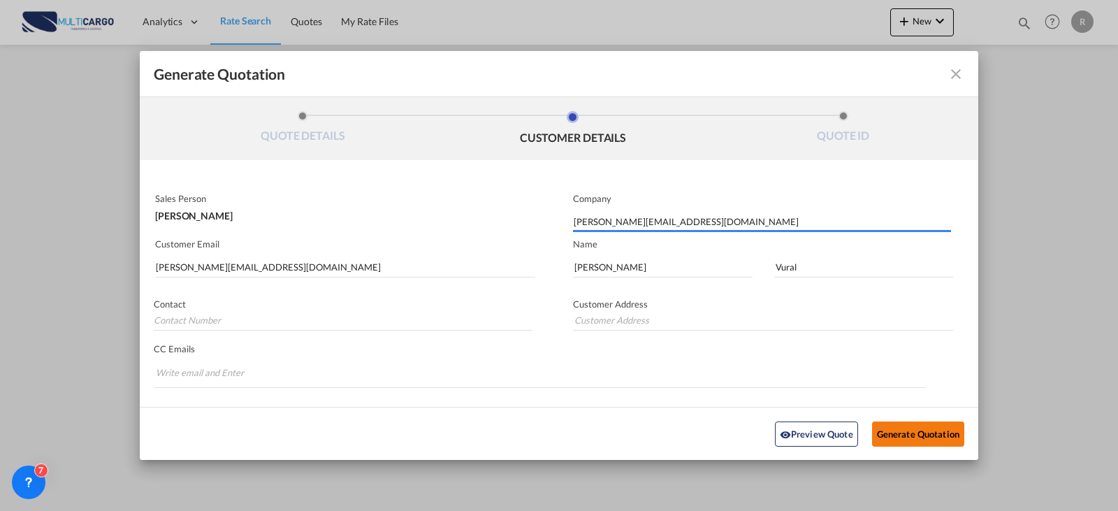
click at [885, 432] on button "Generate Quotation" at bounding box center [918, 433] width 92 height 25
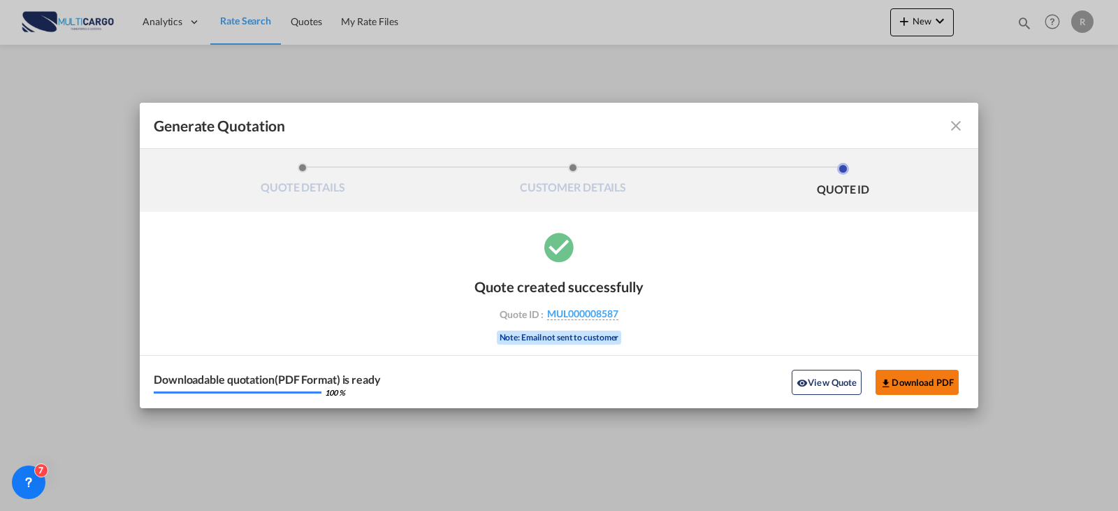
click at [951, 375] on button "Download PDF" at bounding box center [917, 382] width 83 height 25
click at [960, 129] on md-icon "icon-close fg-AAA8AD cursor m-0" at bounding box center [956, 125] width 17 height 17
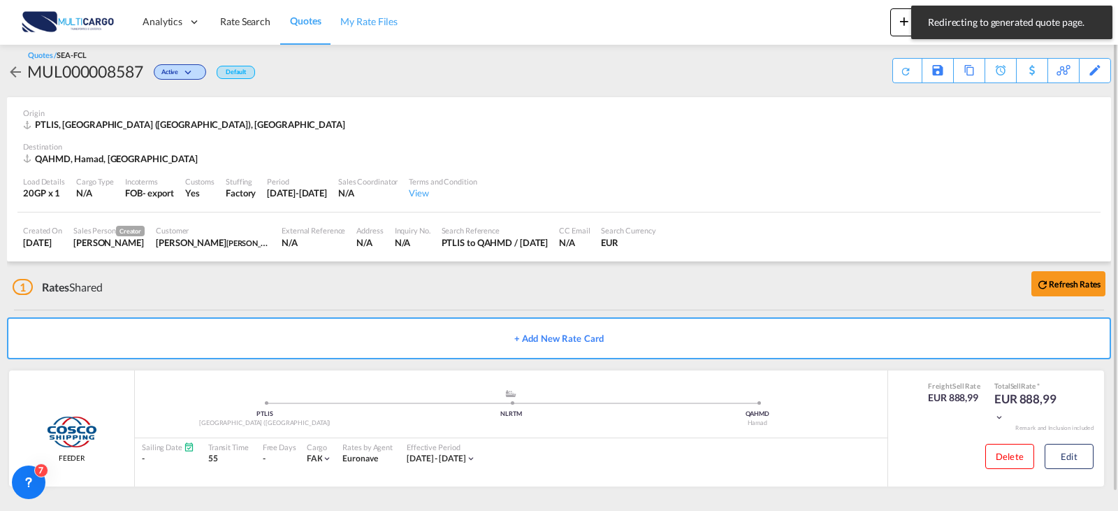
scroll to position [9, 0]
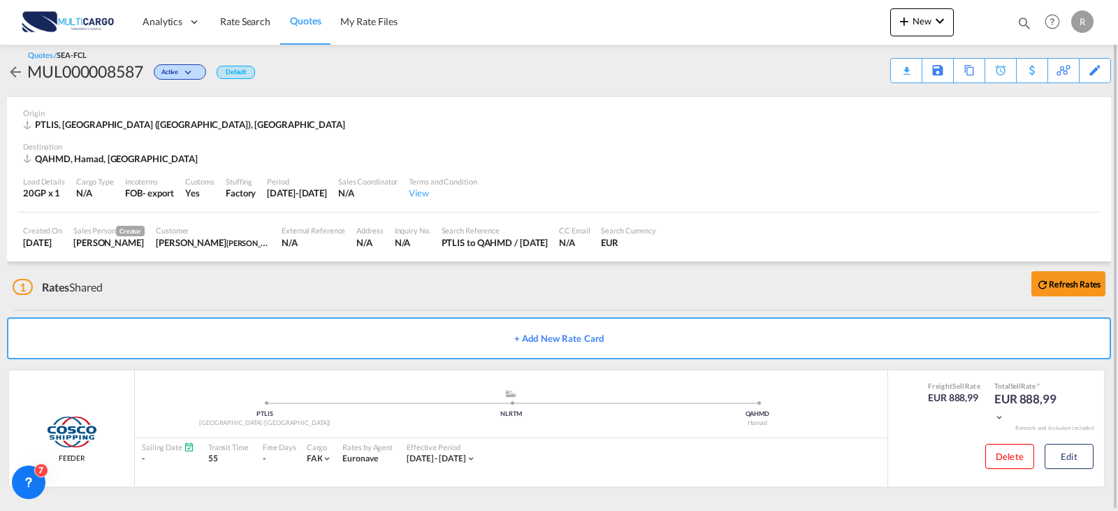
drag, startPoint x: 259, startPoint y: 30, endPoint x: 231, endPoint y: 102, distance: 77.5
click at [259, 30] on link "Rate Search" at bounding box center [245, 21] width 70 height 45
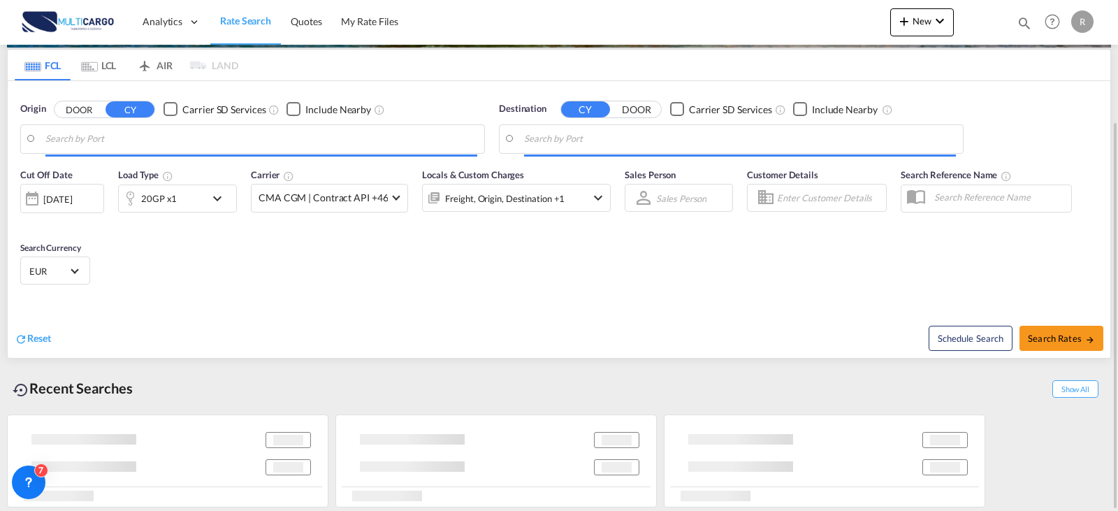
type input "[GEOGRAPHIC_DATA] ([GEOGRAPHIC_DATA]), PTLIS"
type input "Hamad, QAHMD"
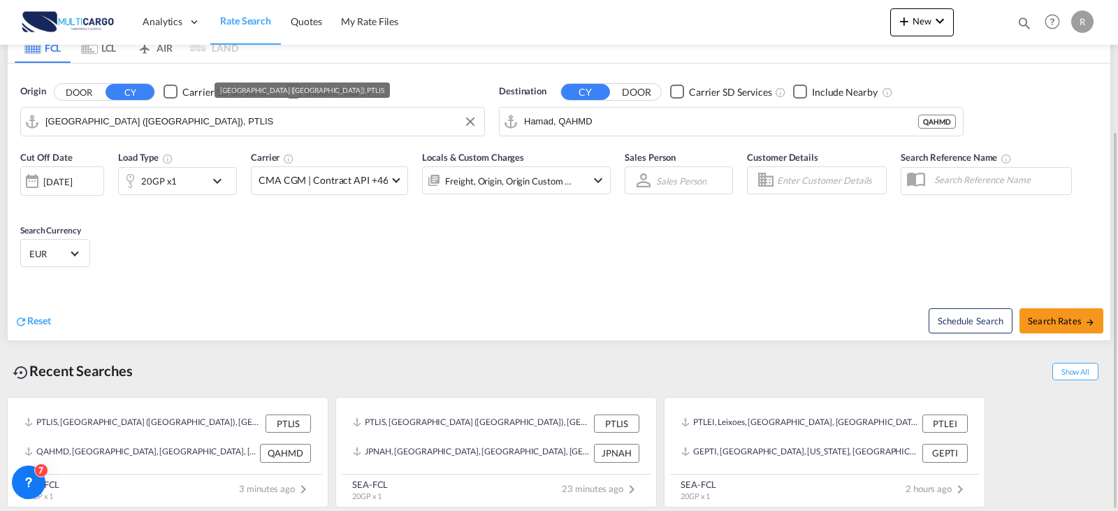
click at [225, 131] on input "[GEOGRAPHIC_DATA] ([GEOGRAPHIC_DATA]), PTLIS" at bounding box center [261, 121] width 432 height 21
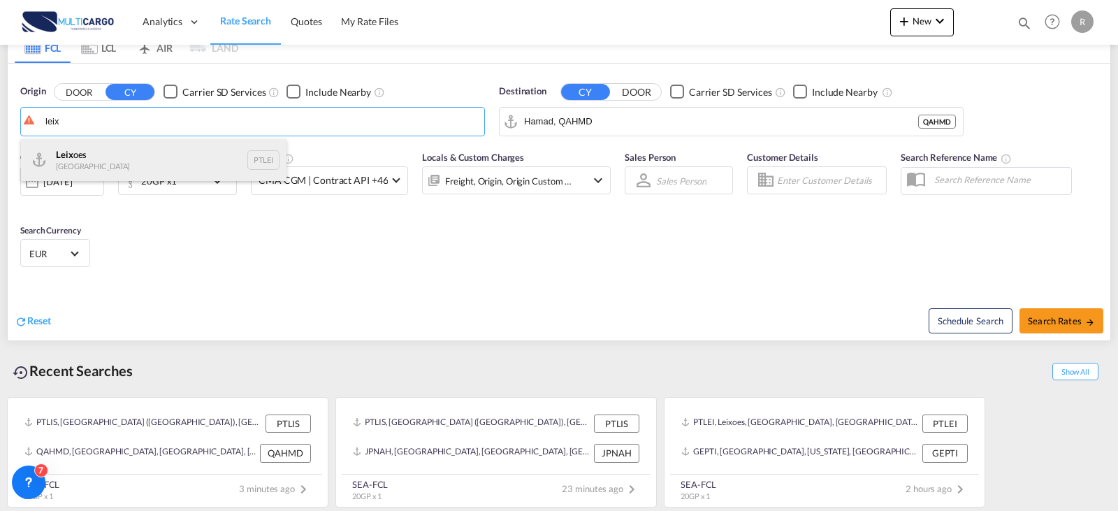
click at [52, 157] on div "Leix oes Portugal PTLEI" at bounding box center [154, 160] width 266 height 42
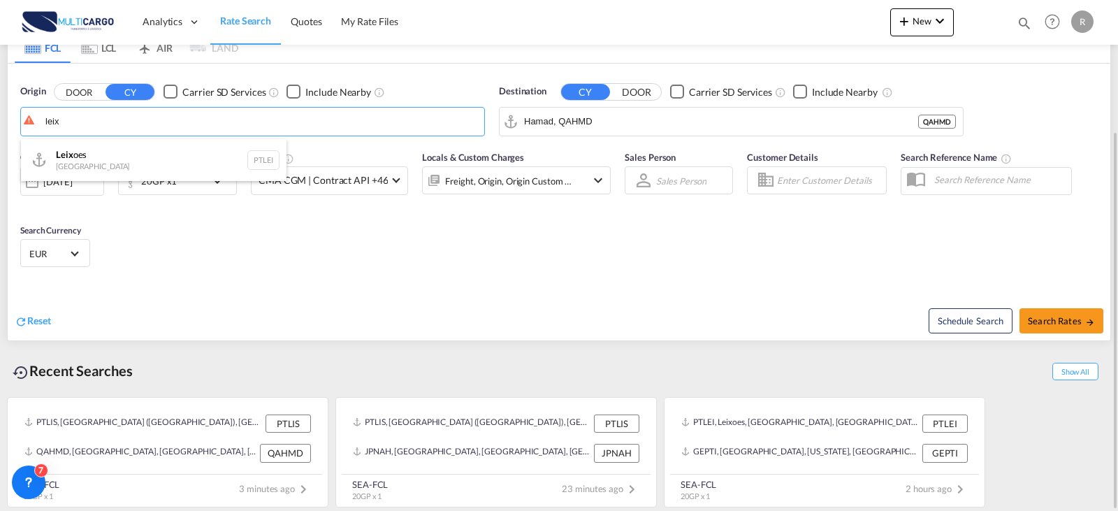
type input "Leixoes, PTLEI"
click at [547, 134] on md-autocomplete-wrap "Hamad, QAHMD" at bounding box center [740, 125] width 432 height 28
click at [551, 128] on input "Hamad, QAHMD" at bounding box center [740, 121] width 432 height 21
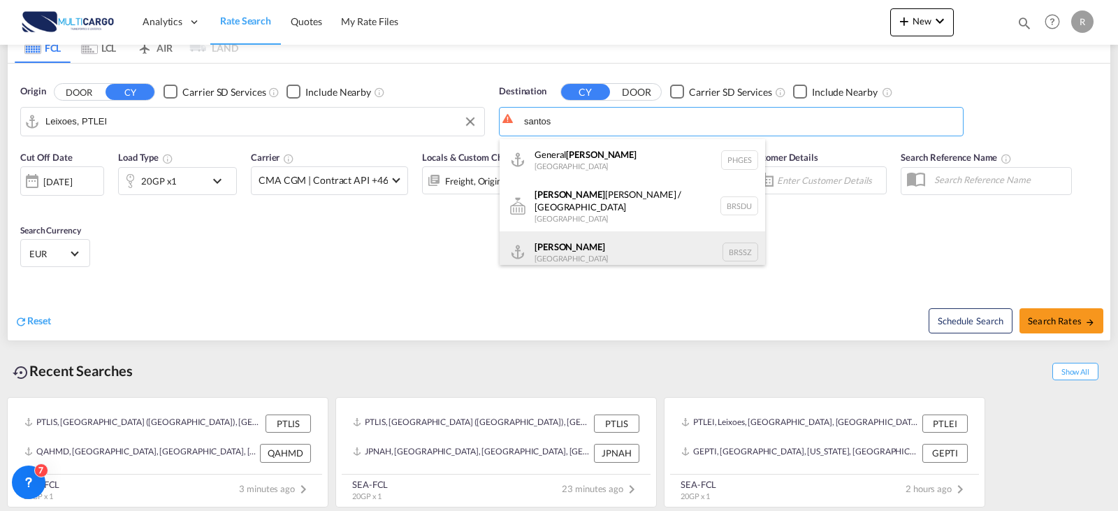
click at [593, 235] on div "[PERSON_NAME] [GEOGRAPHIC_DATA] BRSSZ" at bounding box center [633, 252] width 266 height 42
type input "Santos, BRSSZ"
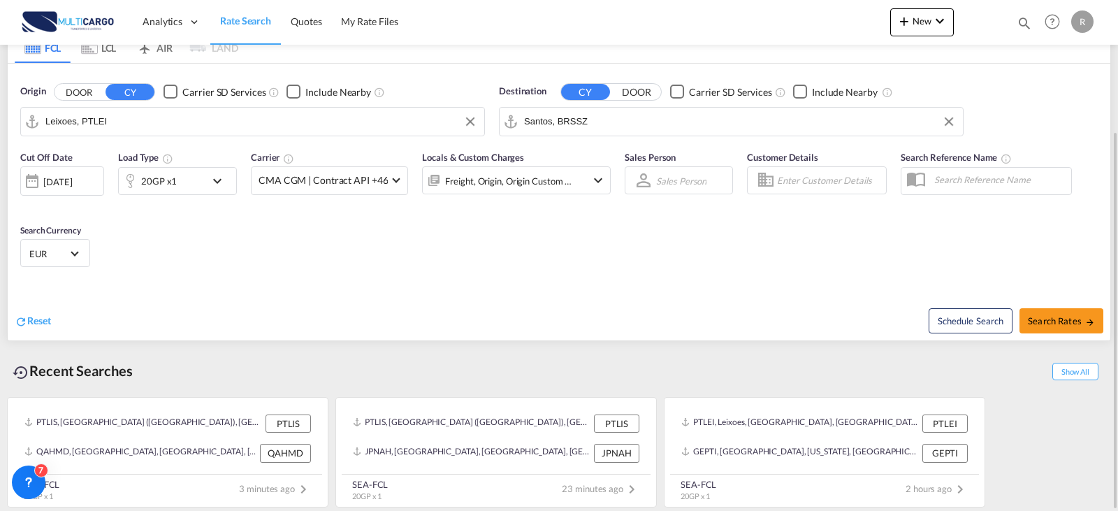
click at [182, 175] on div "20GP x1" at bounding box center [162, 181] width 87 height 28
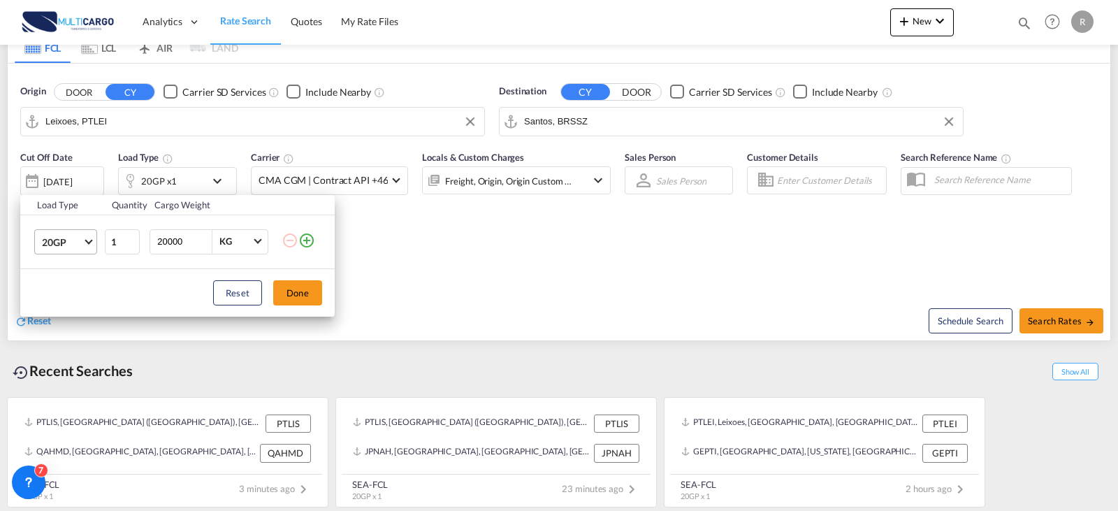
click at [90, 245] on md-select-value "20GP" at bounding box center [69, 242] width 56 height 24
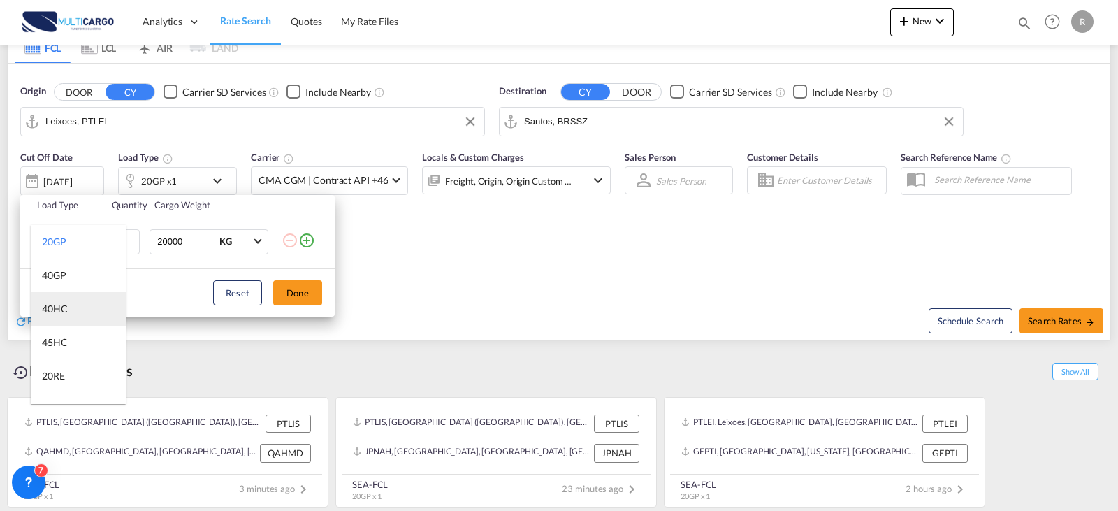
click at [77, 301] on md-option "40HC" at bounding box center [78, 309] width 95 height 34
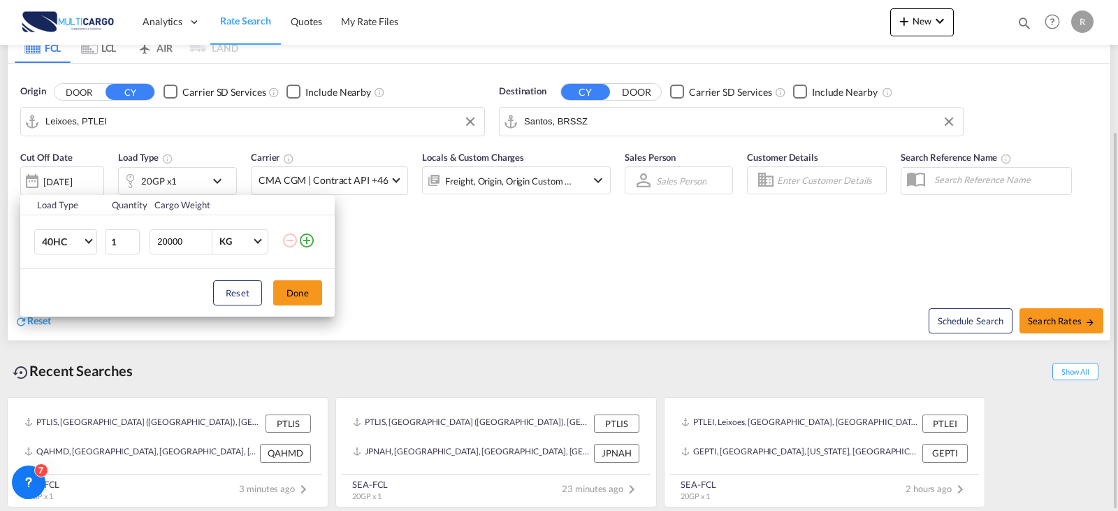
drag, startPoint x: 310, startPoint y: 284, endPoint x: 556, endPoint y: 294, distance: 246.9
click at [310, 284] on button "Done" at bounding box center [297, 292] width 49 height 25
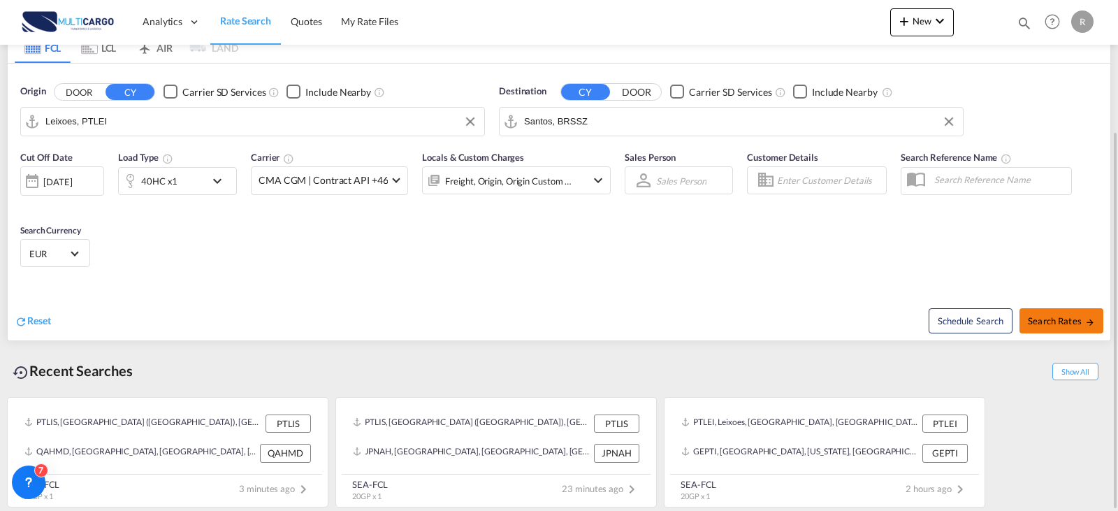
click at [1046, 314] on button "Search Rates" at bounding box center [1062, 320] width 84 height 25
type input "PTLEI to BRSSZ / [DATE]"
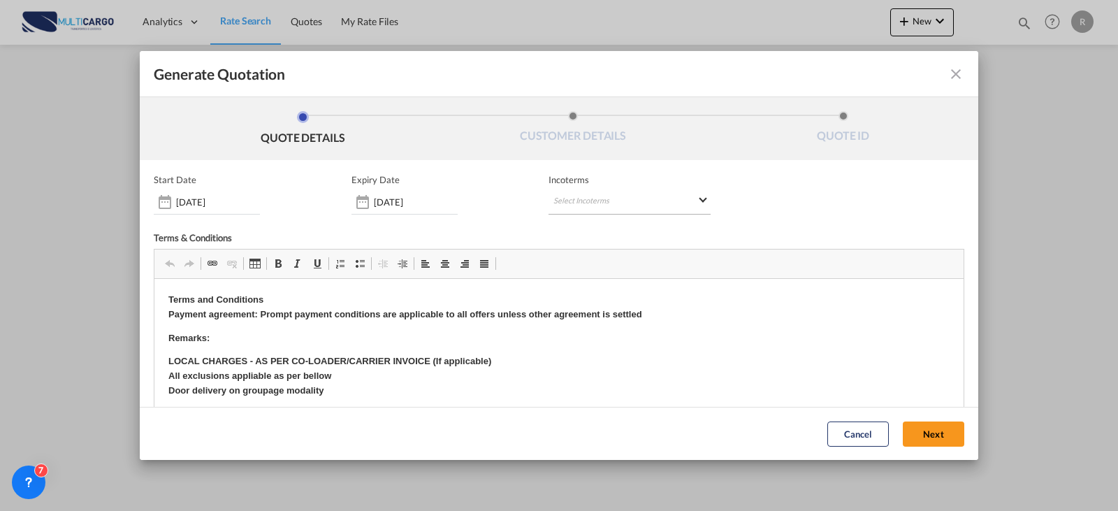
click at [559, 201] on md-select "Select Incoterms CIF - import Cost,Insurance and Freight FAS - export Free Alon…" at bounding box center [630, 201] width 162 height 25
type md-option "[object Object]"
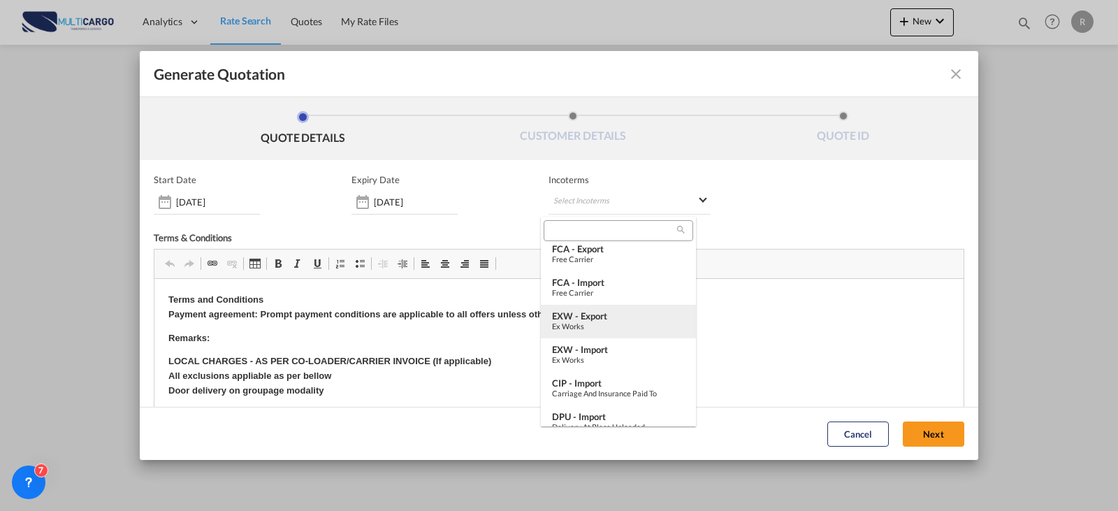
click at [590, 326] on div "Ex Works" at bounding box center [618, 326] width 133 height 9
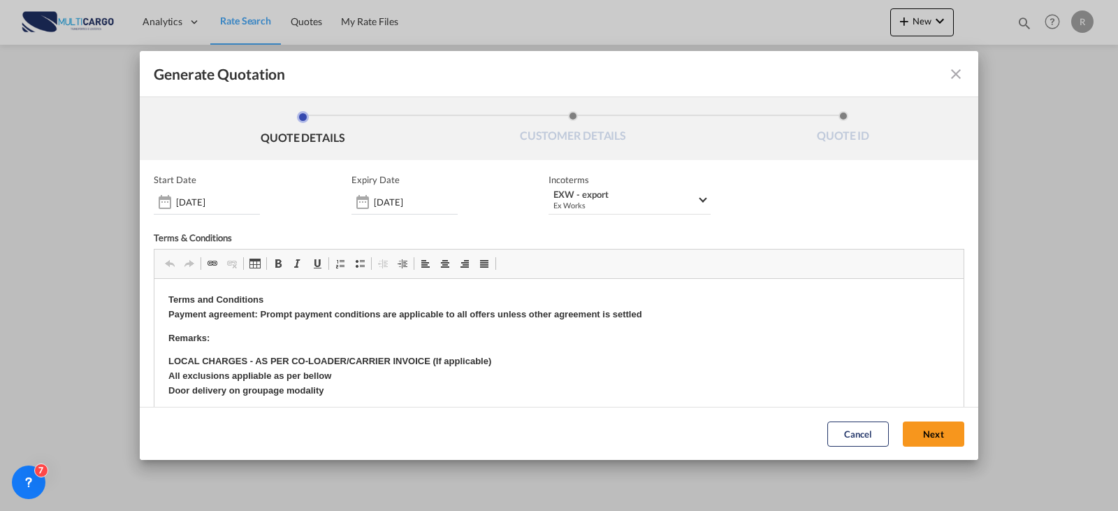
click at [937, 433] on button "Next" at bounding box center [934, 434] width 62 height 25
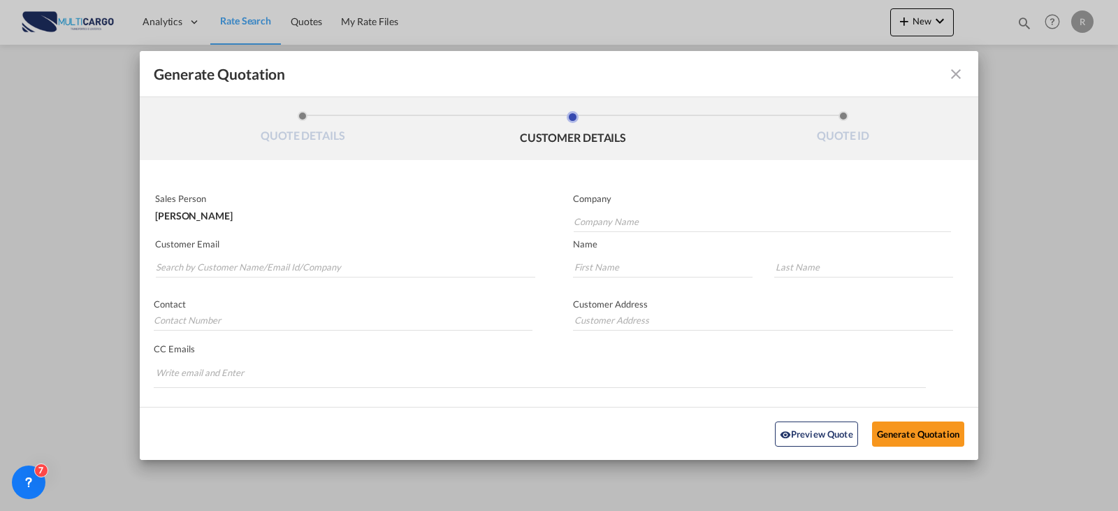
click at [343, 250] on md-autocomplete-wrap "Generate QuotationQUOTE ..." at bounding box center [345, 264] width 380 height 28
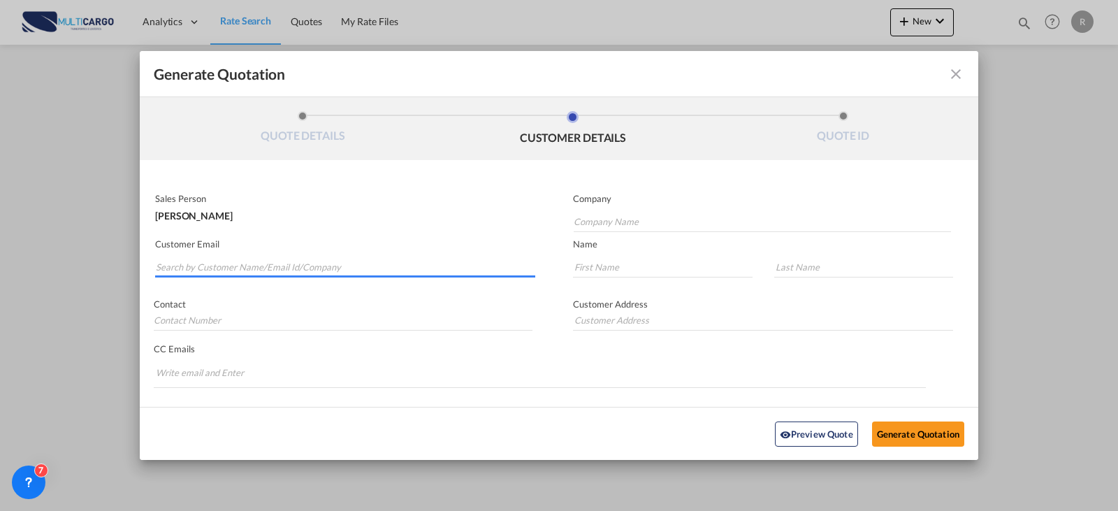
click at [333, 267] on input "Search by Customer Name/Email Id/Company" at bounding box center [346, 267] width 380 height 21
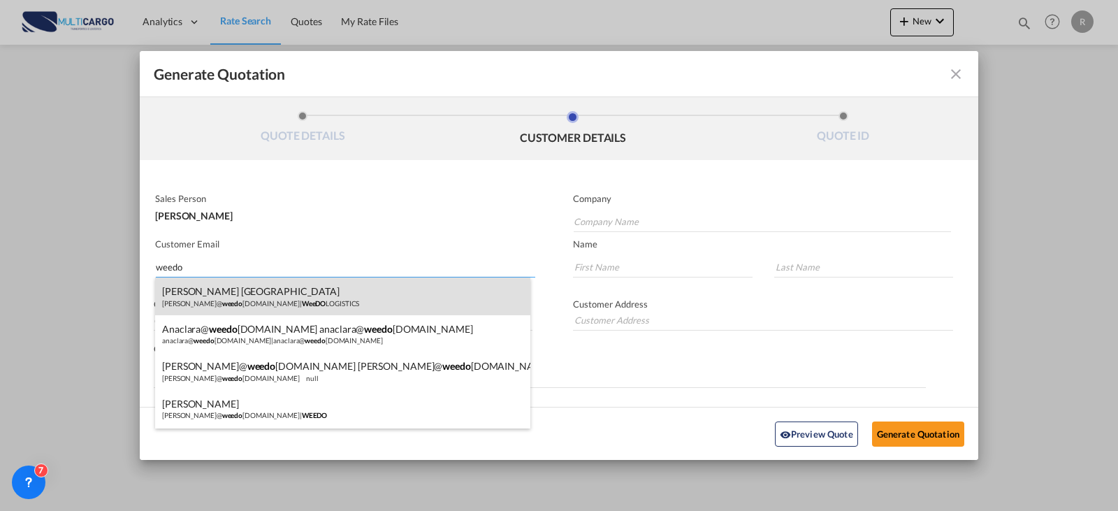
type input "weedo"
click at [326, 291] on div "[PERSON_NAME] [GEOGRAPHIC_DATA] [PERSON_NAME]@ [PERSON_NAME] [DOMAIN_NAME] | We…" at bounding box center [342, 297] width 375 height 38
type input "WeeDO LOGISTICS"
type input "[PERSON_NAME][EMAIL_ADDRESS][DOMAIN_NAME]"
type input "[PERSON_NAME]"
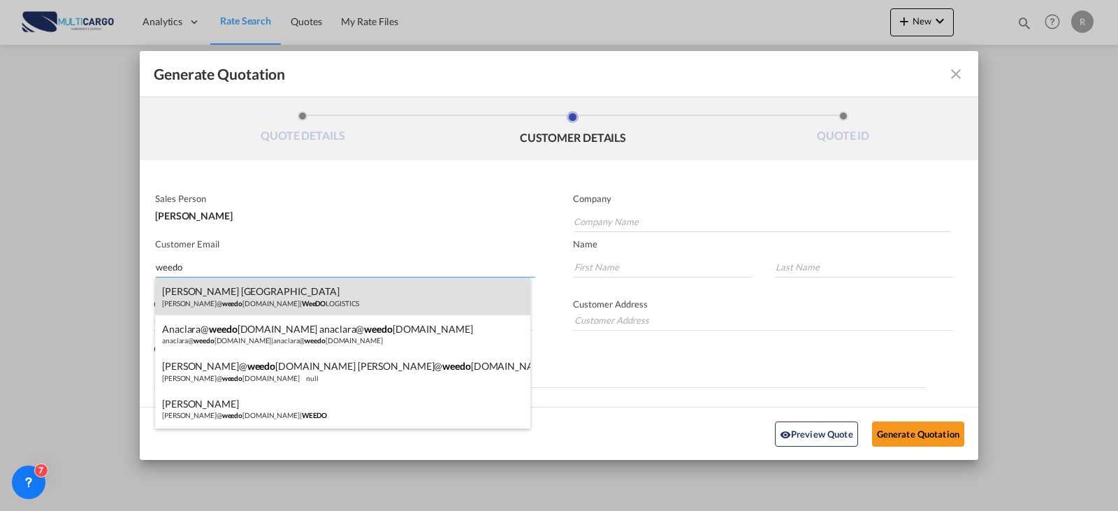
type input "[GEOGRAPHIC_DATA]"
type input "Av. Senador Feijó, 686 – cj. 1115 – [PERSON_NAME]"
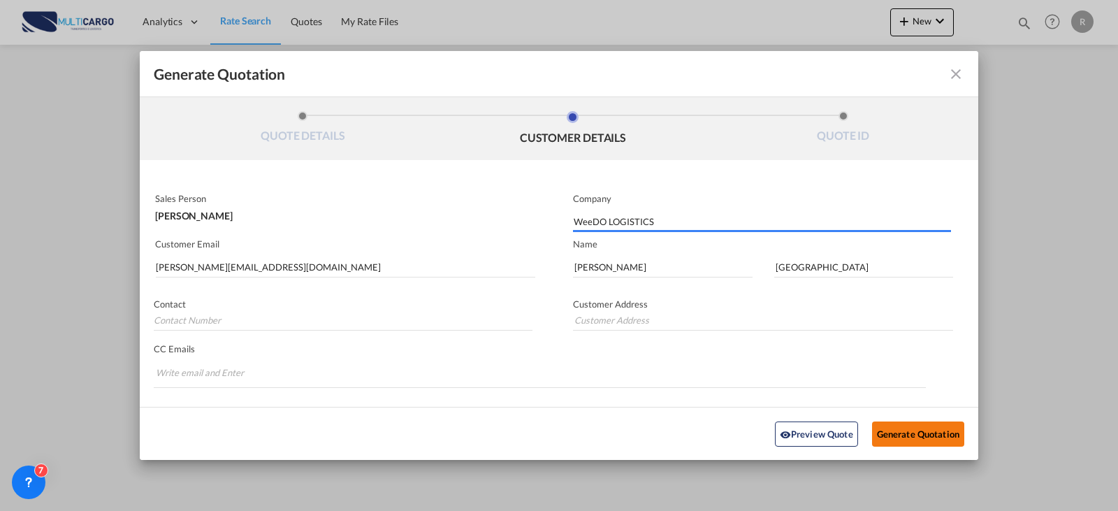
click at [928, 432] on button "Generate Quotation" at bounding box center [918, 433] width 92 height 25
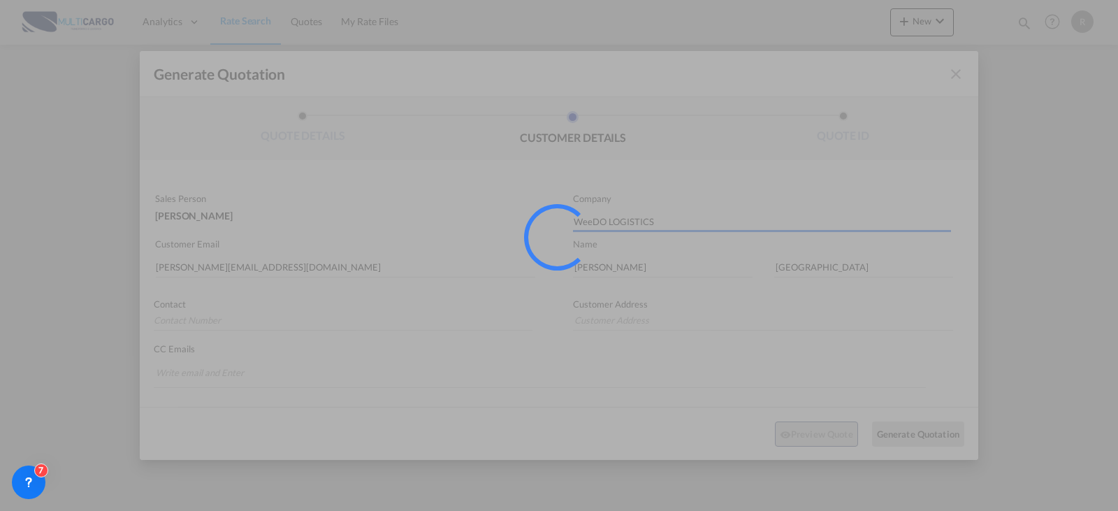
type input "Av. Senador Feijó, 686 – cj. 1115 – [PERSON_NAME]"
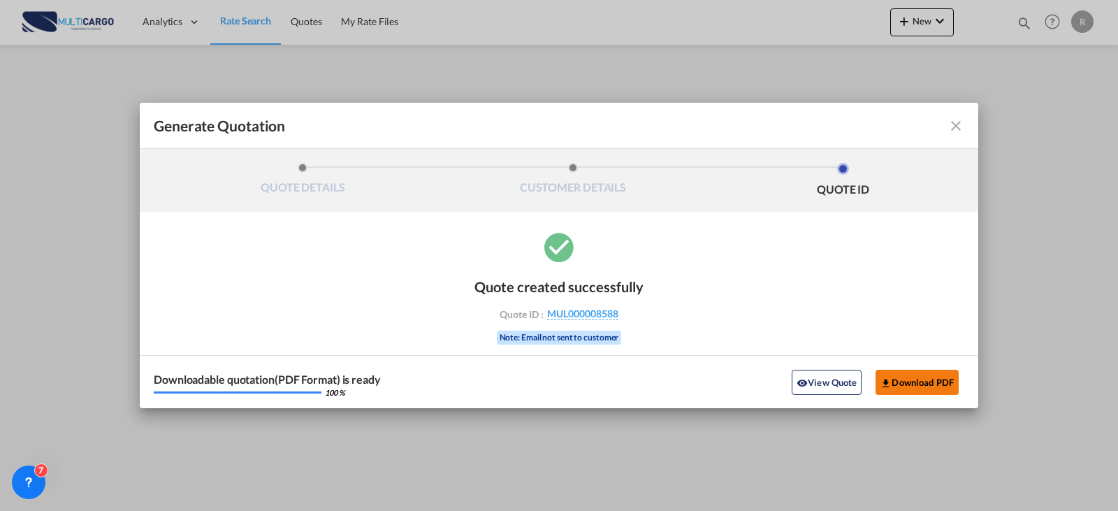
click at [908, 376] on button "Download PDF" at bounding box center [917, 382] width 83 height 25
click at [955, 129] on md-icon "icon-close fg-AAA8AD cursor m-0" at bounding box center [956, 125] width 17 height 17
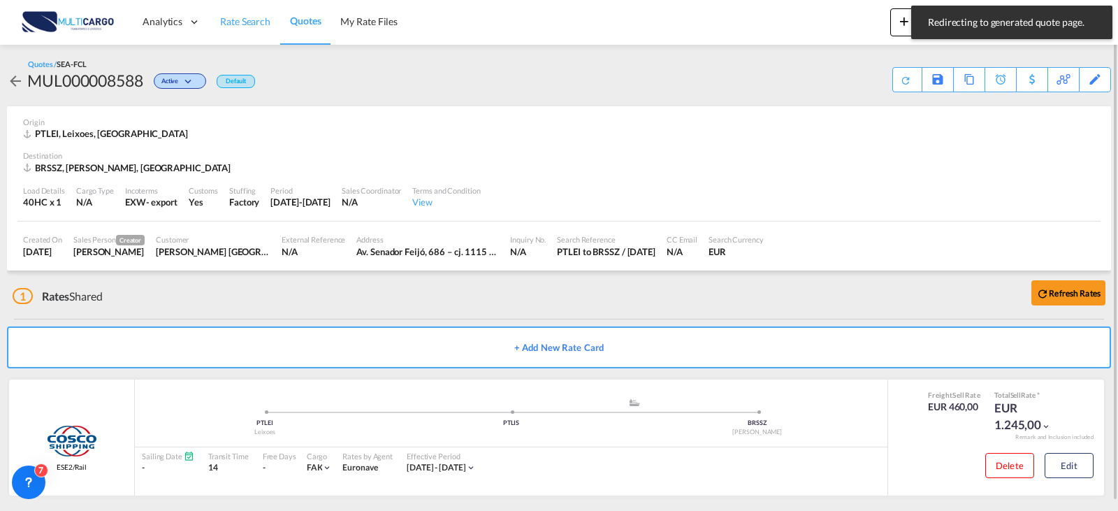
click at [229, 19] on span "Rate Search" at bounding box center [245, 21] width 50 height 12
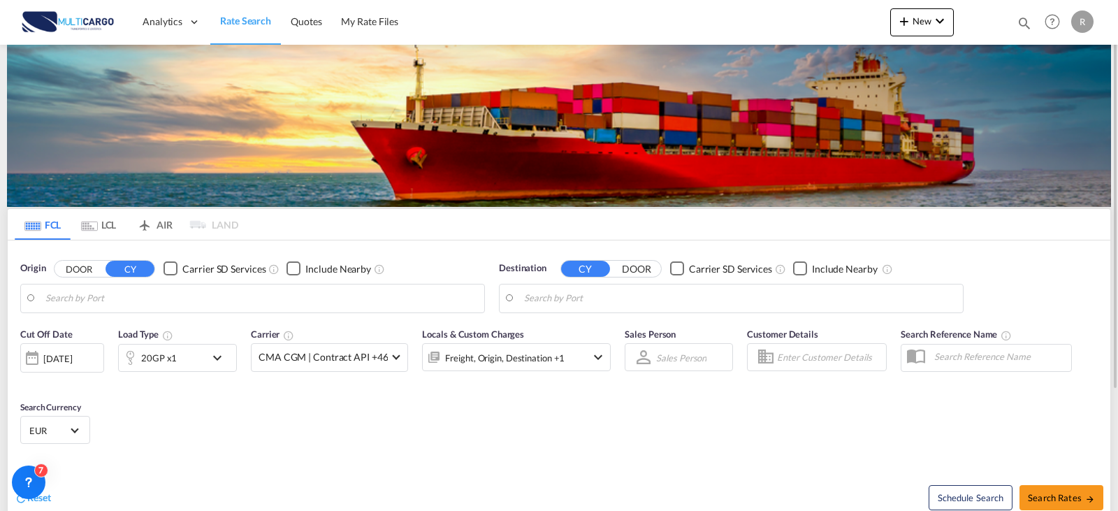
type input "Leixoes, PTLEI"
type input "Santos, BRSSZ"
click at [138, 305] on input "Leixoes, PTLEI" at bounding box center [261, 298] width 432 height 21
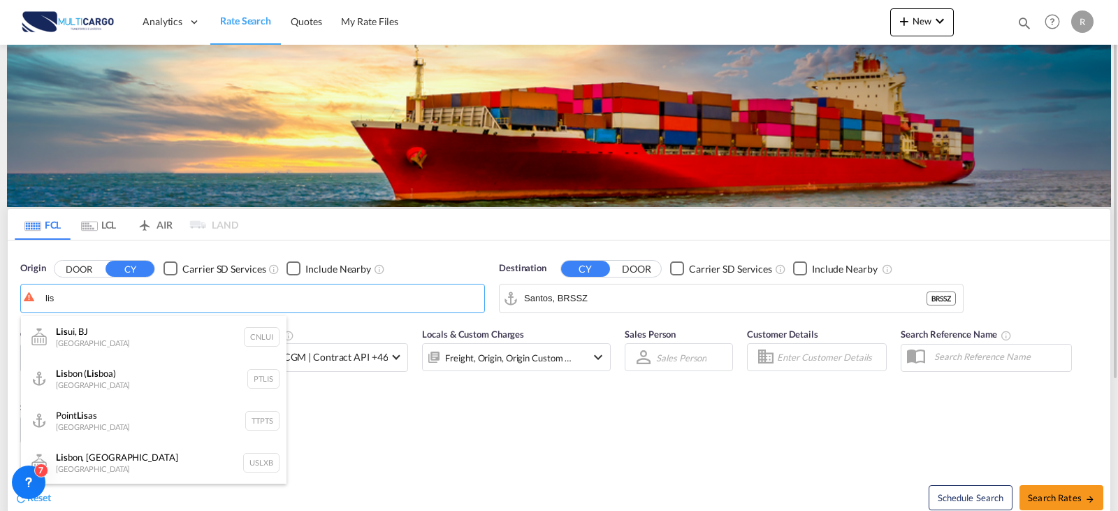
click at [152, 382] on div "Lis bon ( Lis boa) [GEOGRAPHIC_DATA] PTLIS" at bounding box center [154, 379] width 266 height 42
type input "[GEOGRAPHIC_DATA] ([GEOGRAPHIC_DATA]), PTLIS"
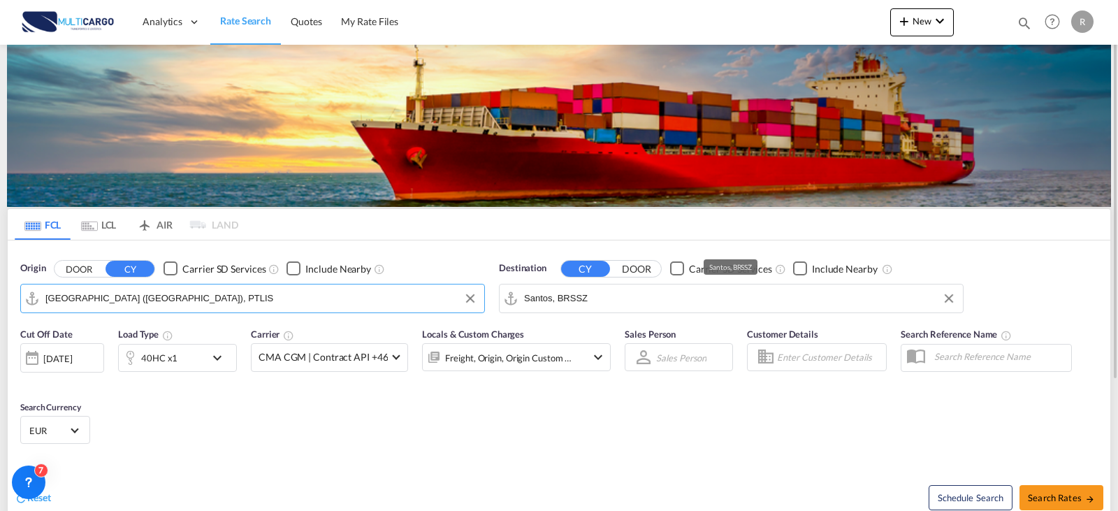
click at [591, 309] on md-autocomplete-wrap "Santos, BRSSZ" at bounding box center [740, 302] width 432 height 28
click at [600, 298] on input "Santos, BRSSZ" at bounding box center [740, 298] width 432 height 21
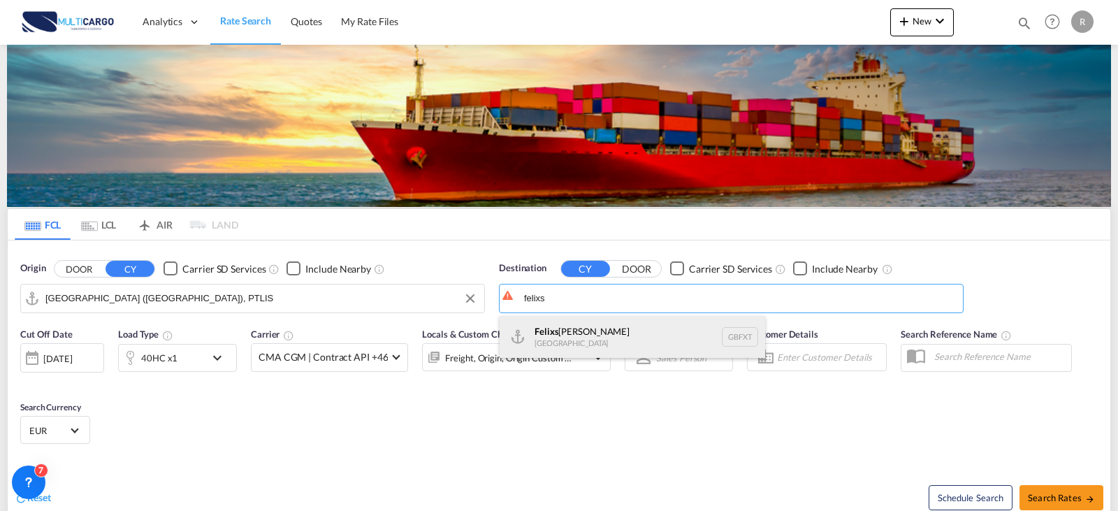
click at [582, 326] on div "Felixs [PERSON_NAME] [GEOGRAPHIC_DATA] GBFXT" at bounding box center [633, 337] width 266 height 42
type input "Felixstowe, GBFXT"
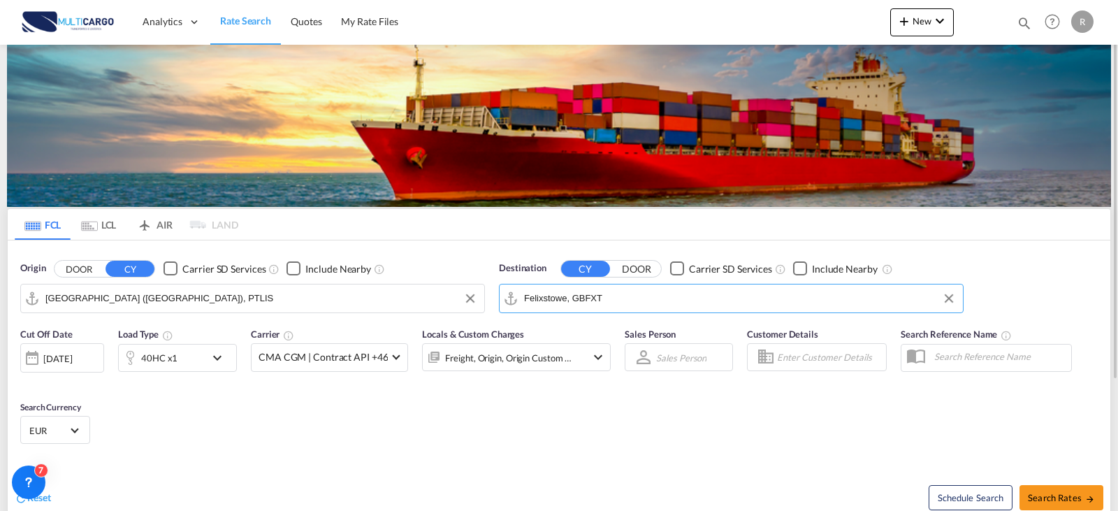
click at [220, 356] on md-icon "icon-chevron-down" at bounding box center [221, 358] width 24 height 17
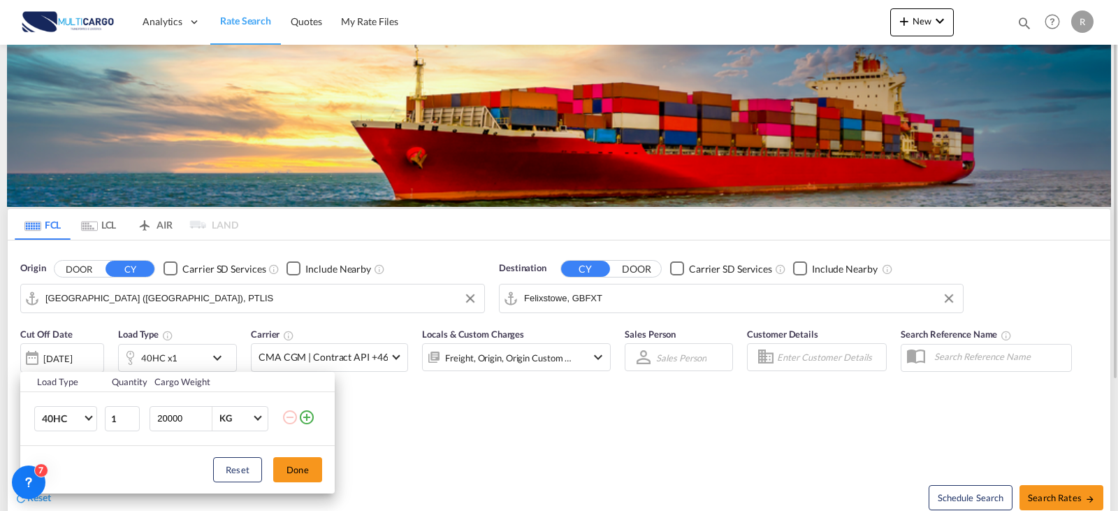
click at [220, 356] on div "Load Type Quantity Cargo Weight 40HC 20GP 40GP 40HC 45HC 20RE 40RE 40HR 20OT 40…" at bounding box center [559, 255] width 1118 height 511
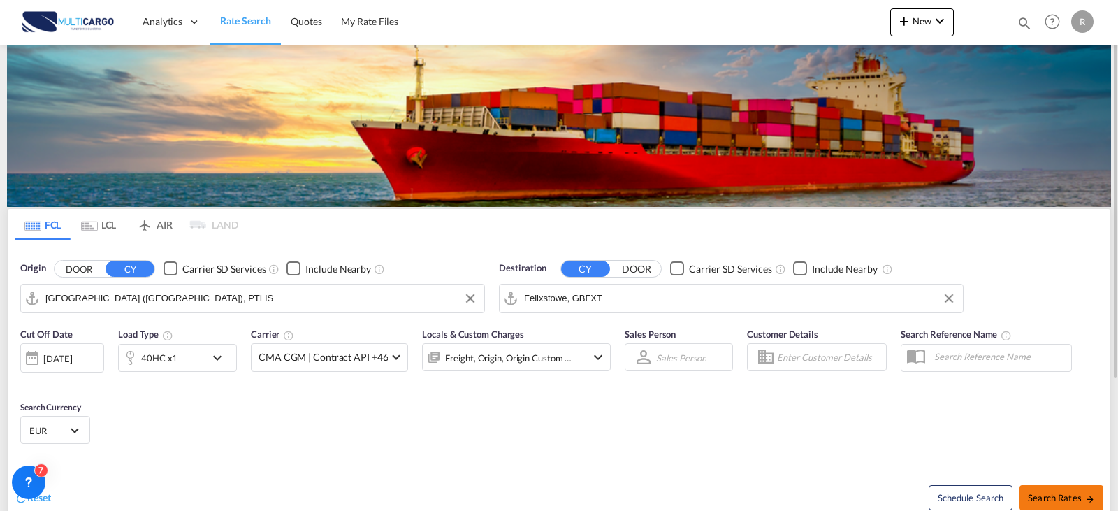
click at [1044, 492] on span "Search Rates" at bounding box center [1061, 497] width 67 height 11
type input "PTLIS to GBFXT / [DATE]"
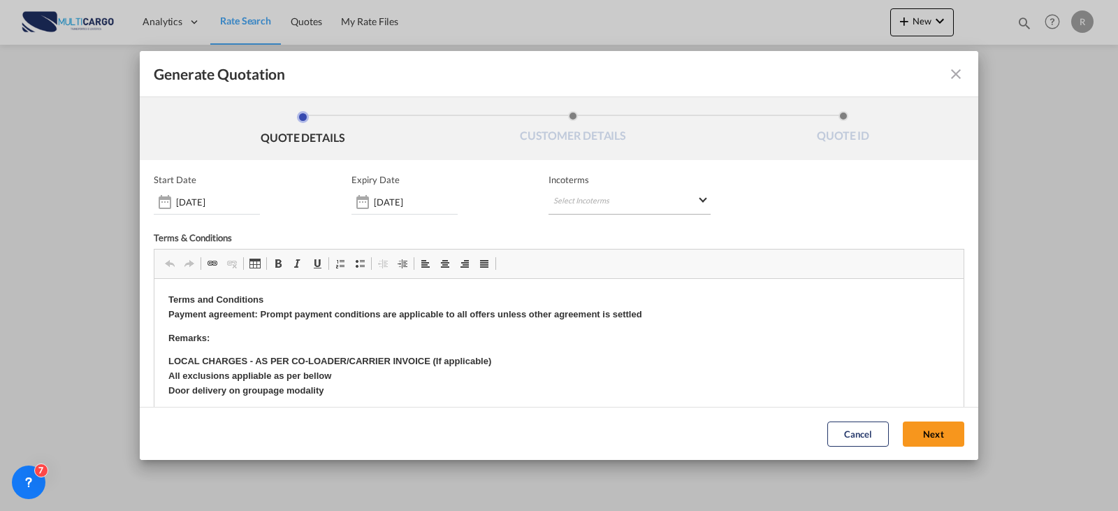
click at [591, 202] on md-select "Select Incoterms CIF - import Cost,Insurance and Freight FAS - export Free Alon…" at bounding box center [630, 201] width 162 height 25
type md-option "[object Object]"
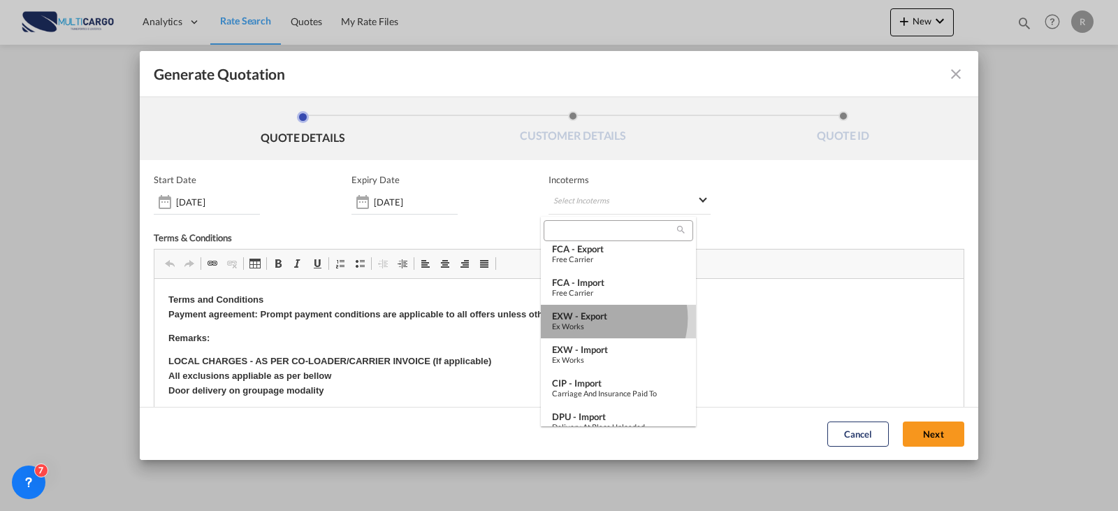
click at [605, 318] on div "EXW - export" at bounding box center [618, 315] width 133 height 11
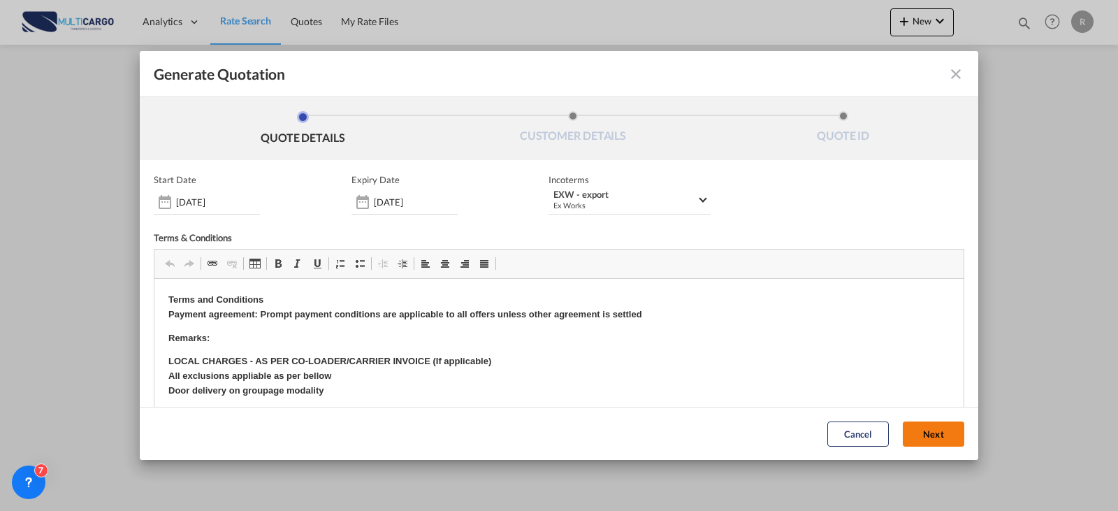
click at [903, 433] on button "Next" at bounding box center [934, 434] width 62 height 25
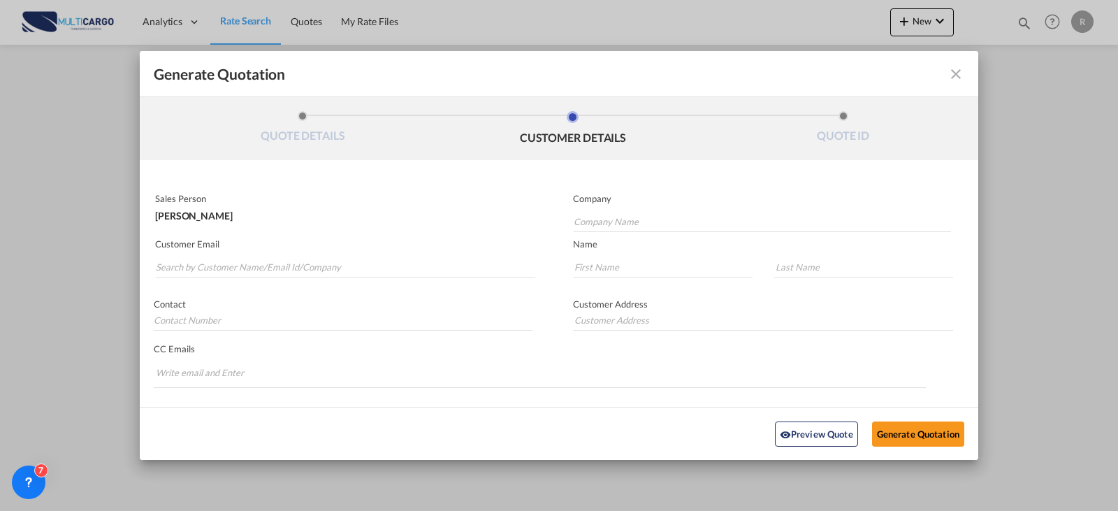
click at [303, 255] on md-autocomplete-wrap "Generate QuotationQUOTE ..." at bounding box center [345, 264] width 380 height 28
click at [182, 269] on input "Search by Customer Name/Email Id/Company" at bounding box center [346, 267] width 380 height 21
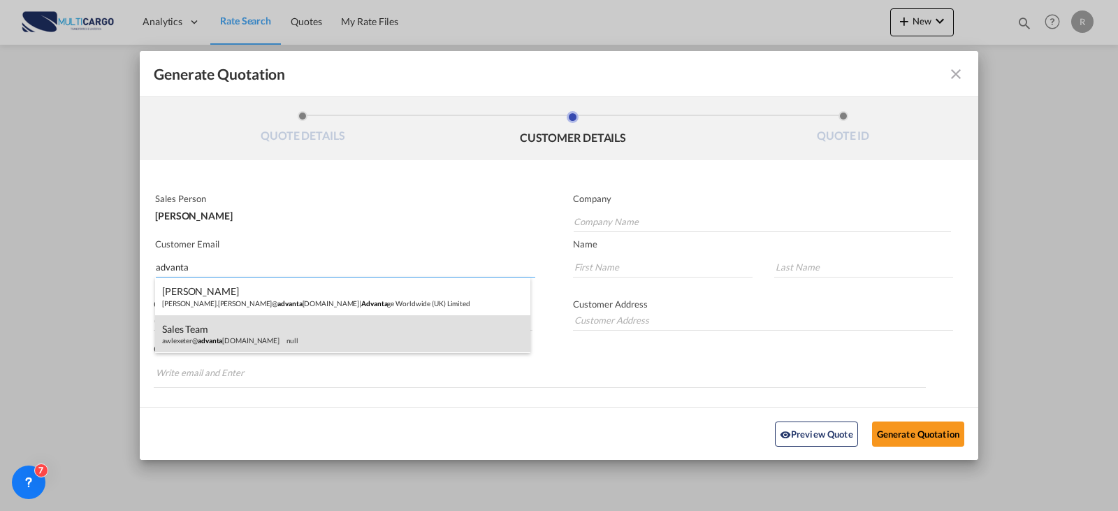
type input "advanta"
click at [219, 343] on div "Sales Team awlexeter@ advanta [DOMAIN_NAME] null" at bounding box center [342, 334] width 375 height 38
type input "@[DOMAIN_NAME]"
type input "[EMAIL_ADDRESS][DOMAIN_NAME]"
type input "Sales"
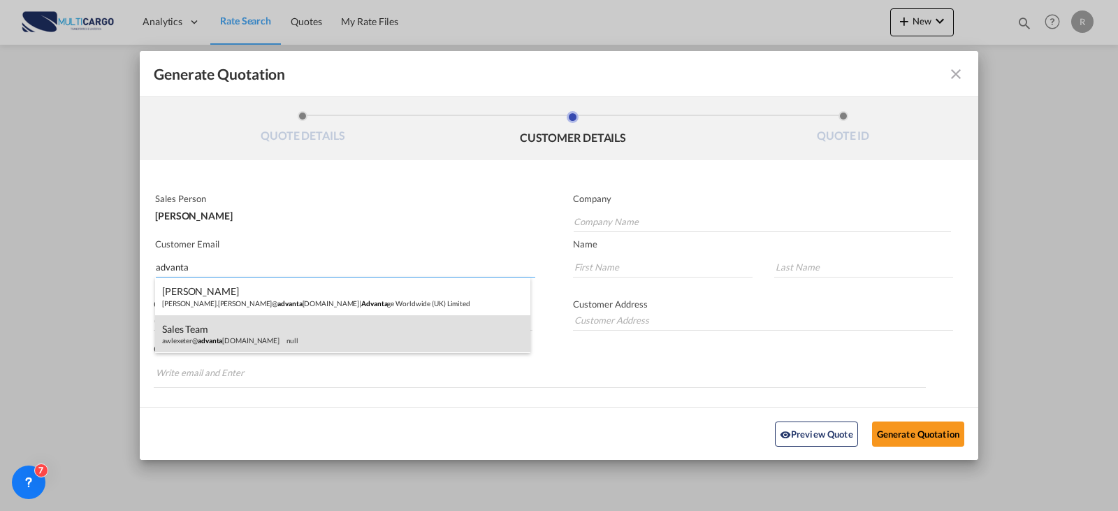
type input "Team"
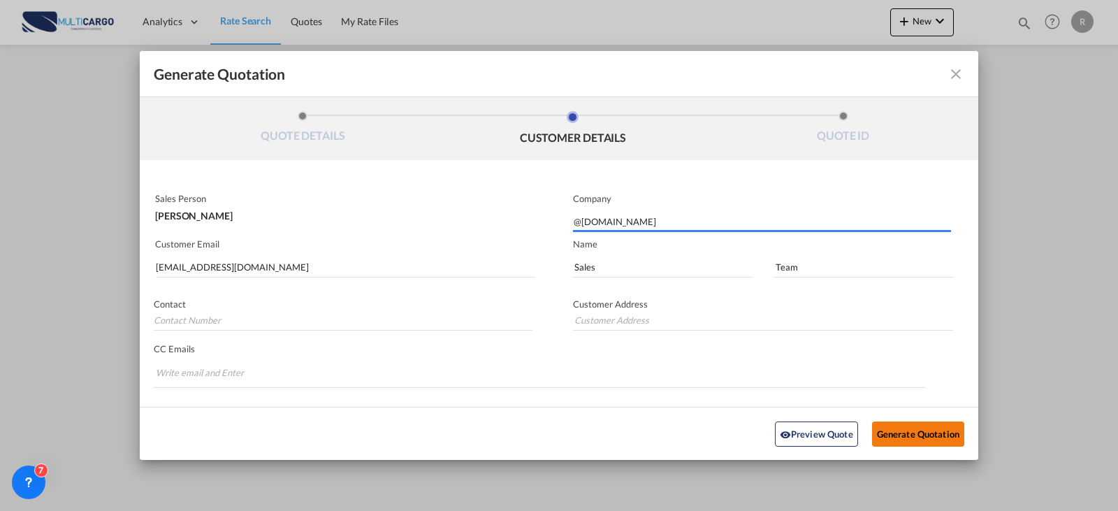
click at [884, 430] on button "Generate Quotation" at bounding box center [918, 433] width 92 height 25
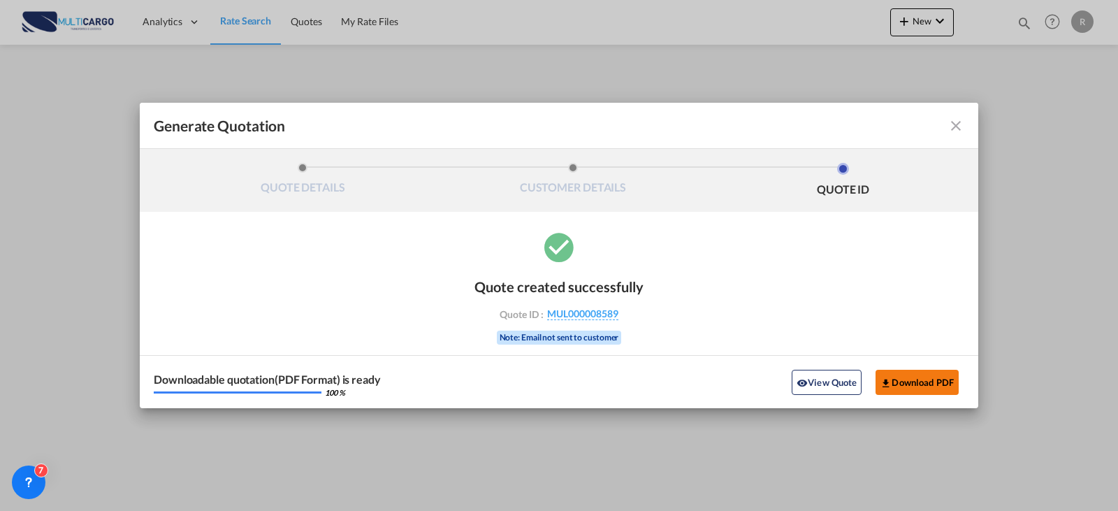
click at [956, 375] on button "Download PDF" at bounding box center [917, 382] width 83 height 25
